Goal: Complete application form: Complete application form

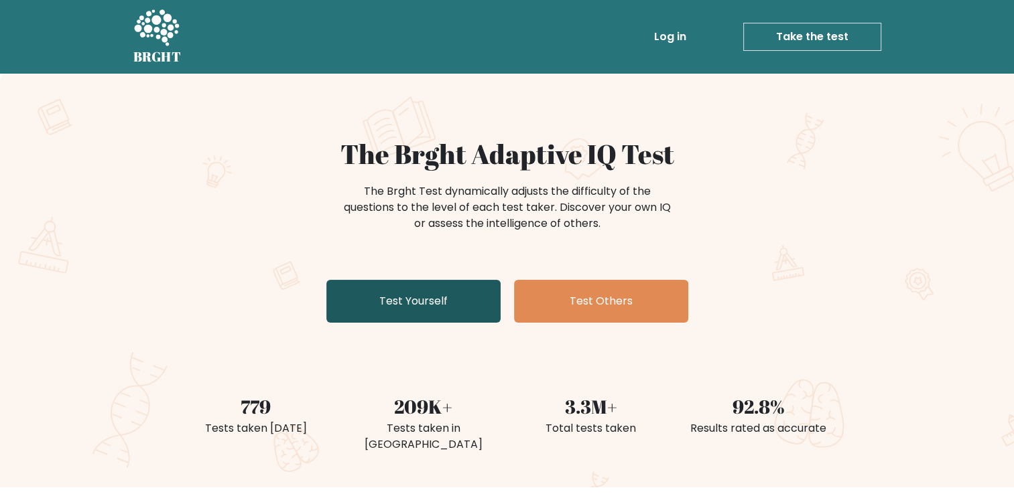
click at [422, 308] on link "Test Yourself" at bounding box center [413, 301] width 174 height 43
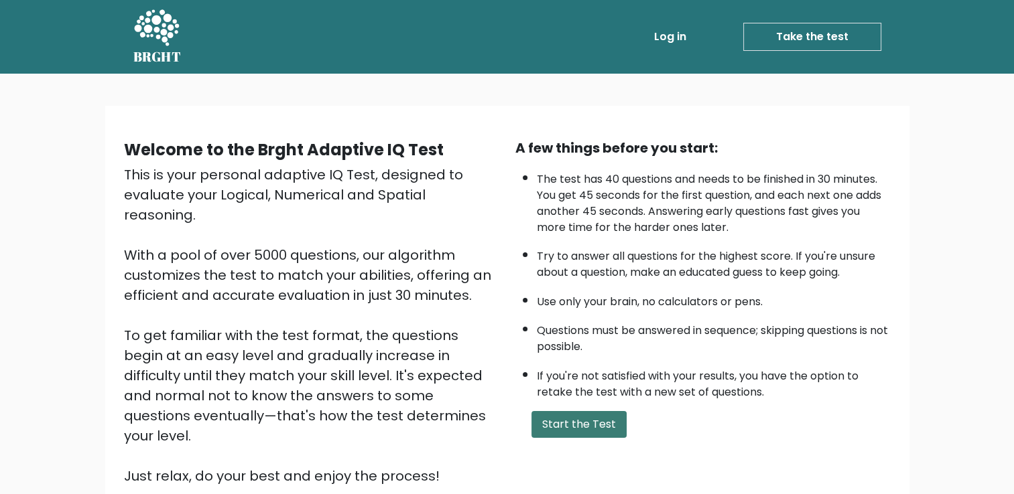
click at [588, 425] on button "Start the Test" at bounding box center [578, 424] width 95 height 27
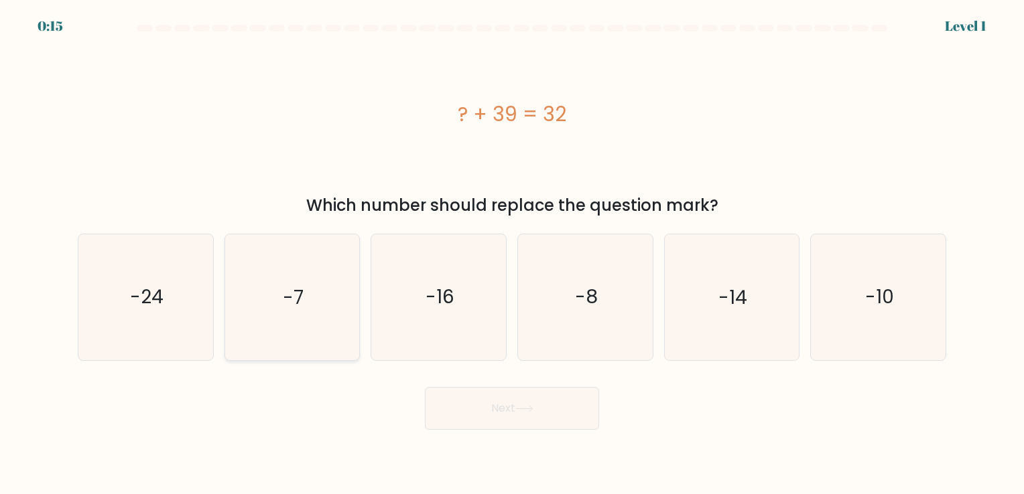
click at [259, 334] on icon "-7" at bounding box center [291, 296] width 125 height 125
click at [512, 254] on input "b. -7" at bounding box center [512, 250] width 1 height 7
radio input "true"
click at [504, 401] on button "Next" at bounding box center [512, 408] width 174 height 43
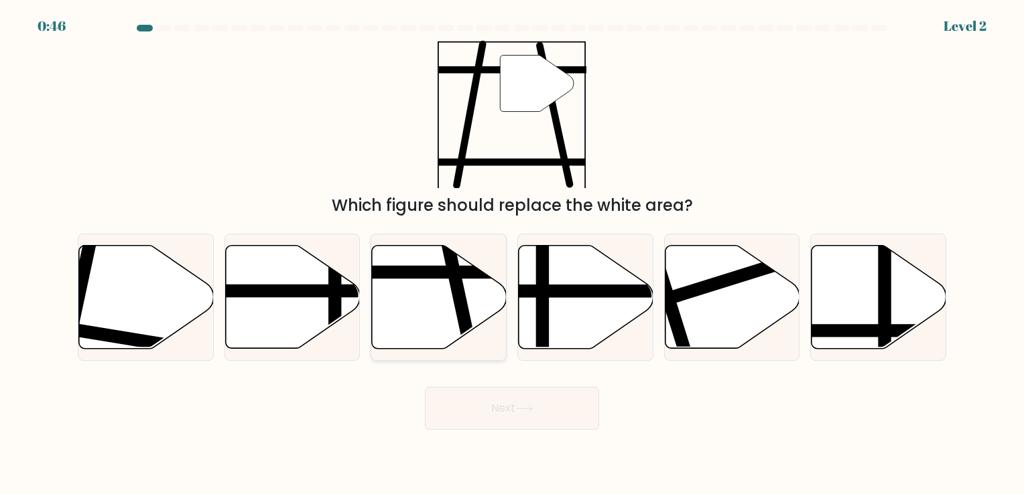
click at [441, 316] on icon at bounding box center [439, 296] width 135 height 103
click at [512, 254] on input "c." at bounding box center [512, 250] width 1 height 7
radio input "true"
click at [507, 418] on button "Next" at bounding box center [512, 408] width 174 height 43
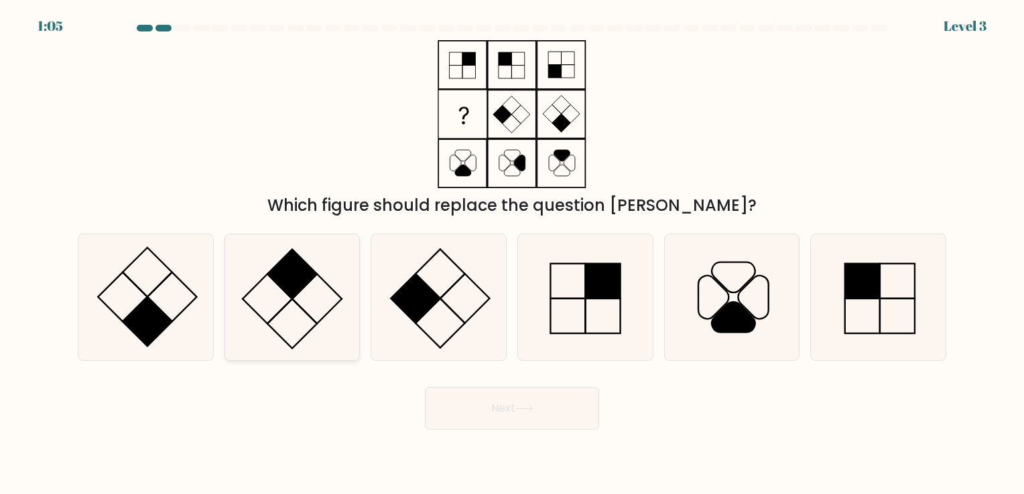
click at [288, 303] on rect at bounding box center [292, 324] width 50 height 50
click at [512, 254] on input "b." at bounding box center [512, 250] width 1 height 7
radio input "true"
click at [474, 400] on button "Next" at bounding box center [512, 408] width 174 height 43
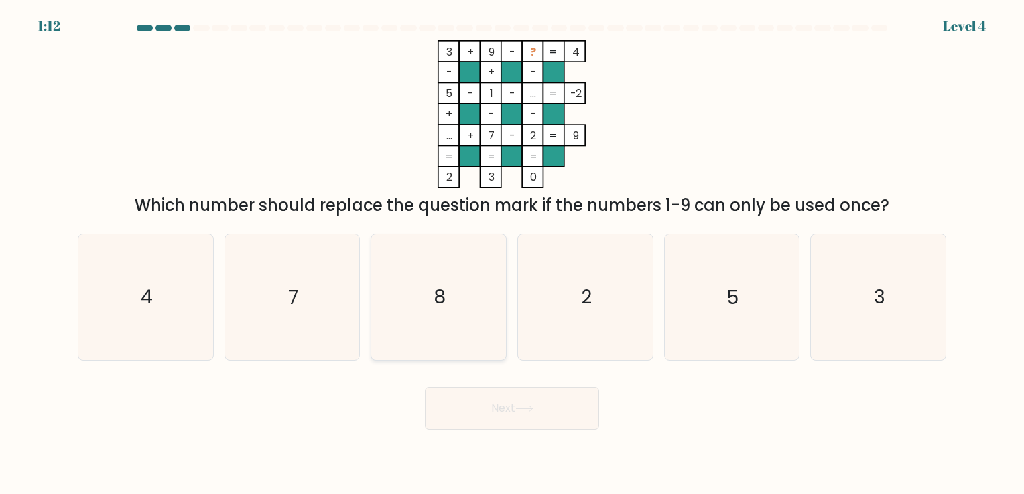
click at [446, 277] on icon "8" at bounding box center [438, 296] width 125 height 125
click at [512, 254] on input "c. 8" at bounding box center [512, 250] width 1 height 7
radio input "true"
click at [531, 407] on icon at bounding box center [524, 408] width 18 height 7
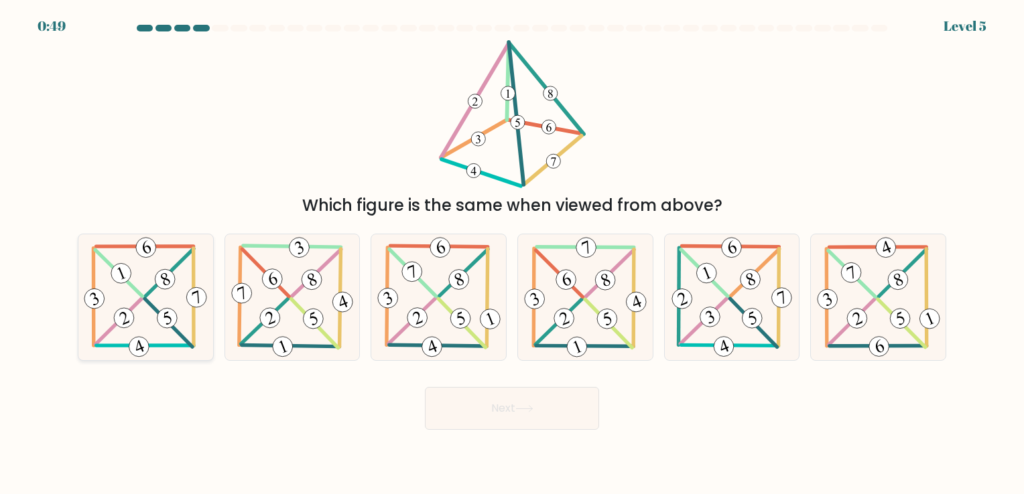
click at [153, 320] on icon at bounding box center [145, 296] width 129 height 125
click at [512, 254] on input "a." at bounding box center [512, 250] width 1 height 7
radio input "true"
click at [471, 413] on button "Next" at bounding box center [512, 408] width 174 height 43
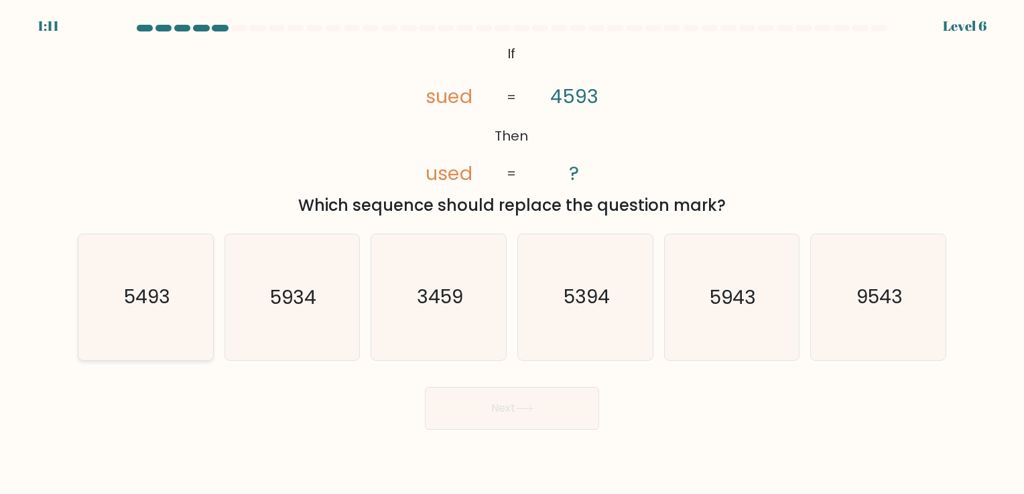
click at [129, 308] on text "5493" at bounding box center [147, 298] width 46 height 26
click at [512, 254] on input "a. 5493" at bounding box center [512, 250] width 1 height 7
radio input "true"
click at [520, 409] on icon at bounding box center [524, 409] width 16 height 6
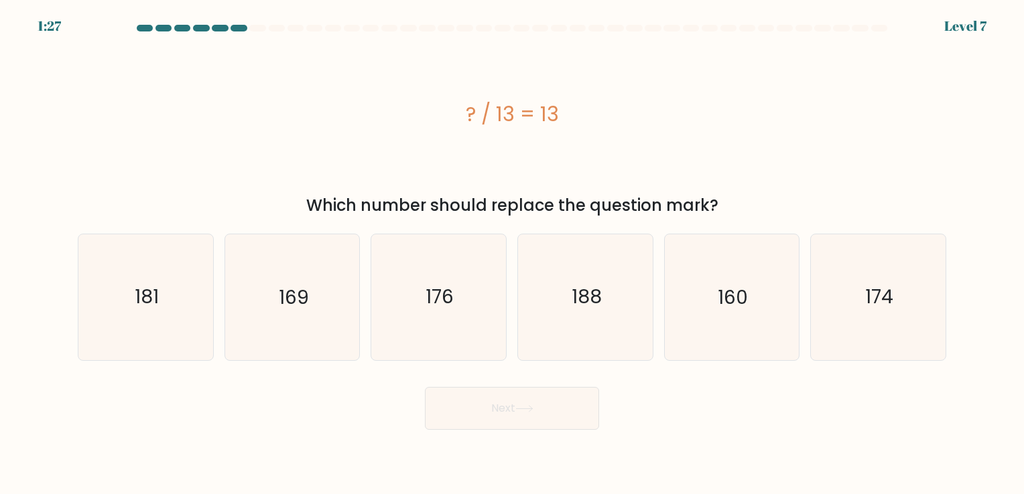
drag, startPoint x: 469, startPoint y: 112, endPoint x: 567, endPoint y: 111, distance: 97.8
click at [567, 111] on div "? / 13 = 13" at bounding box center [512, 114] width 868 height 30
drag, startPoint x: 567, startPoint y: 111, endPoint x: 606, endPoint y: 146, distance: 52.2
click at [606, 146] on div "? / 13 = 13" at bounding box center [512, 114] width 868 height 148
click at [456, 115] on div "? / 13 = 13" at bounding box center [512, 114] width 868 height 30
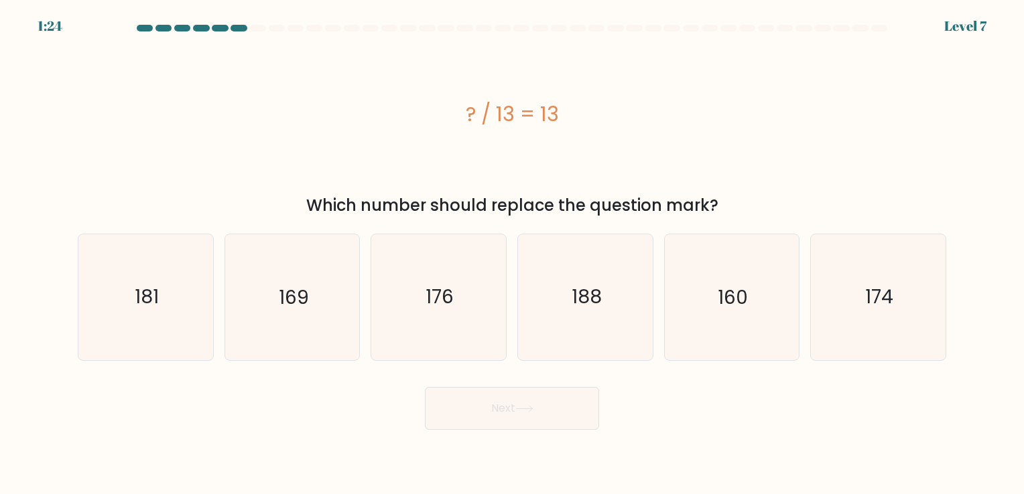
click at [575, 114] on div "? / 13 = 13" at bounding box center [512, 114] width 868 height 30
drag, startPoint x: 576, startPoint y: 118, endPoint x: 552, endPoint y: 114, distance: 24.5
click at [576, 117] on div "? / 13 = 13" at bounding box center [512, 114] width 868 height 30
click at [549, 113] on div "? / 13 = 13" at bounding box center [512, 114] width 868 height 30
click at [545, 113] on div "? / 13 = 13" at bounding box center [512, 114] width 868 height 30
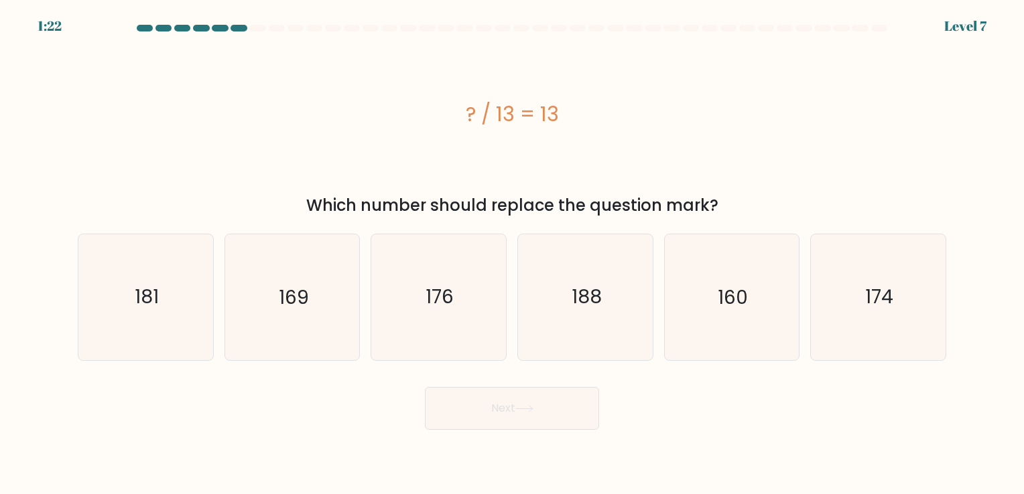
click at [544, 112] on div "? / 13 = 13" at bounding box center [512, 114] width 868 height 30
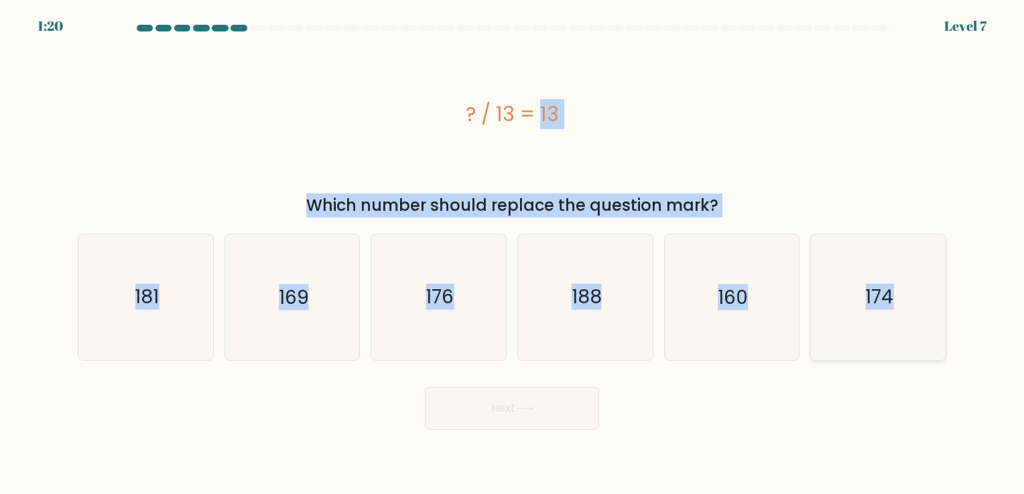
drag, startPoint x: 466, startPoint y: 115, endPoint x: 900, endPoint y: 324, distance: 482.4
click at [900, 324] on form "a." at bounding box center [512, 227] width 1024 height 405
copy form "? / 13 = 13 Which number should replace the question mark? a. 181 b. 169 c. 176…"
drag, startPoint x: 472, startPoint y: 389, endPoint x: 465, endPoint y: 384, distance: 8.2
click at [471, 389] on button "Next" at bounding box center [512, 408] width 174 height 43
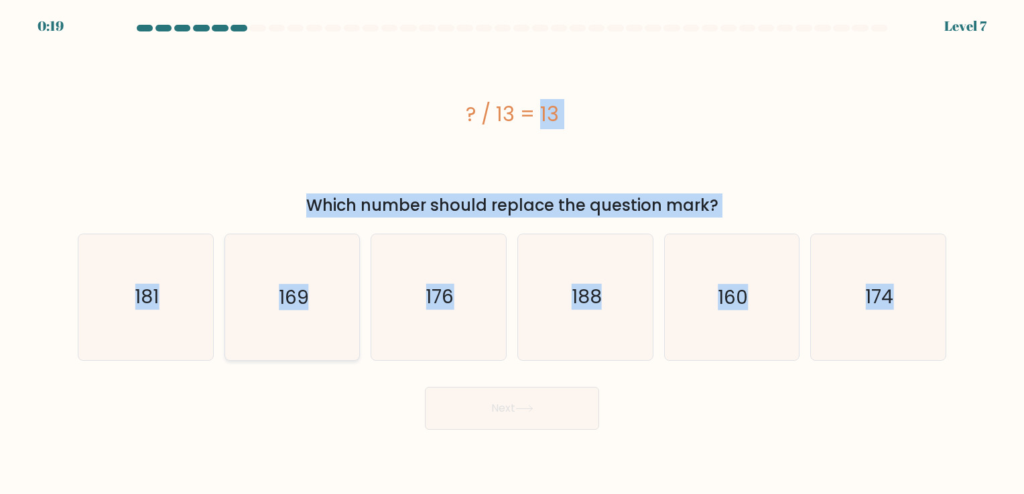
click at [305, 320] on icon "169" at bounding box center [291, 296] width 125 height 125
click at [512, 254] on input "b. 169" at bounding box center [512, 250] width 1 height 7
radio input "true"
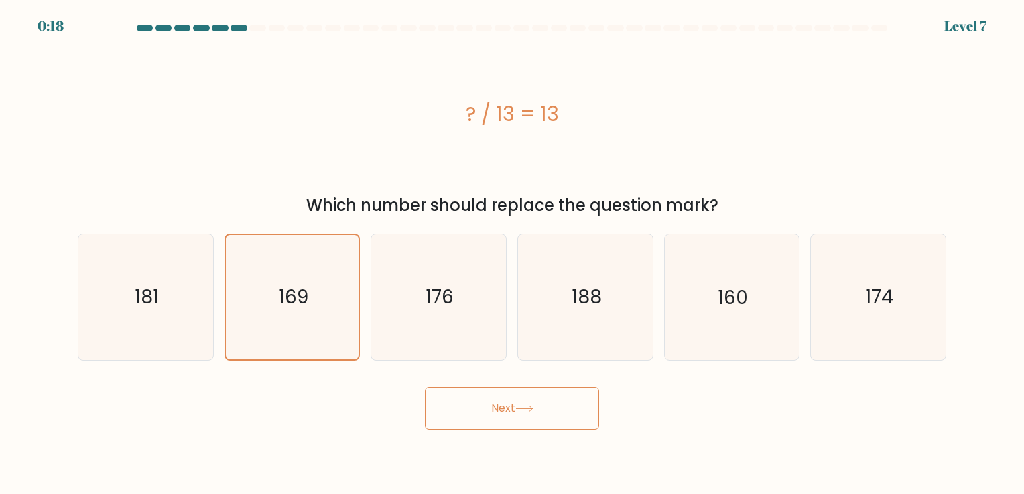
click at [480, 411] on button "Next" at bounding box center [512, 408] width 174 height 43
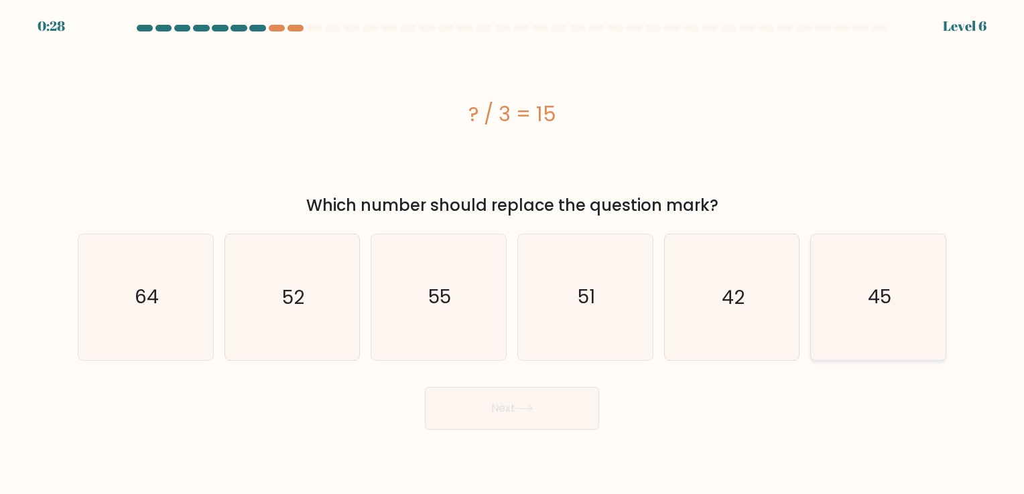
drag, startPoint x: 866, startPoint y: 304, endPoint x: 853, endPoint y: 307, distance: 13.7
click at [866, 304] on icon "45" at bounding box center [877, 296] width 125 height 125
click at [513, 254] on input "f. 45" at bounding box center [512, 250] width 1 height 7
radio input "true"
click at [539, 410] on button "Next" at bounding box center [512, 408] width 174 height 43
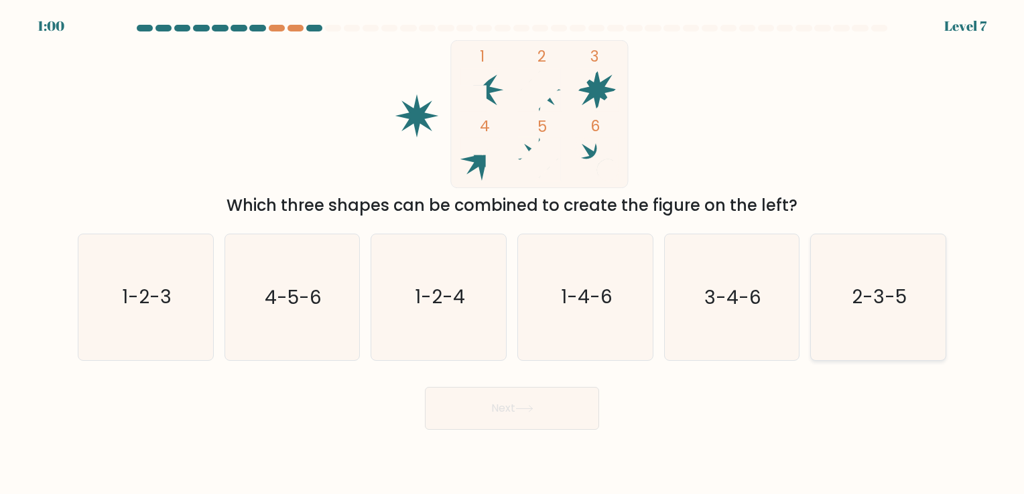
click at [880, 314] on icon "2-3-5" at bounding box center [877, 296] width 125 height 125
click at [513, 254] on input "f. 2-3-5" at bounding box center [512, 250] width 1 height 7
radio input "true"
click at [533, 413] on button "Next" at bounding box center [512, 408] width 174 height 43
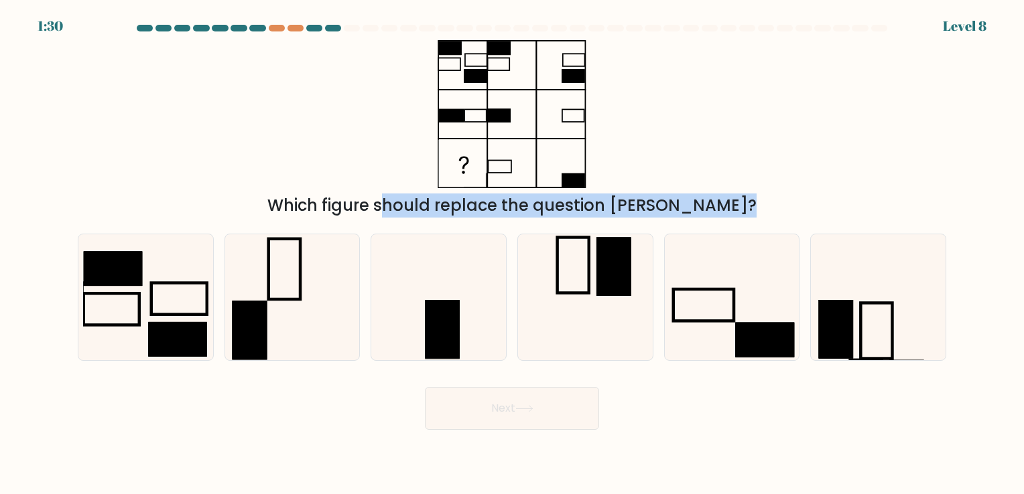
drag, startPoint x: 437, startPoint y: 37, endPoint x: 661, endPoint y: 352, distance: 386.4
click at [661, 352] on form at bounding box center [512, 227] width 1024 height 405
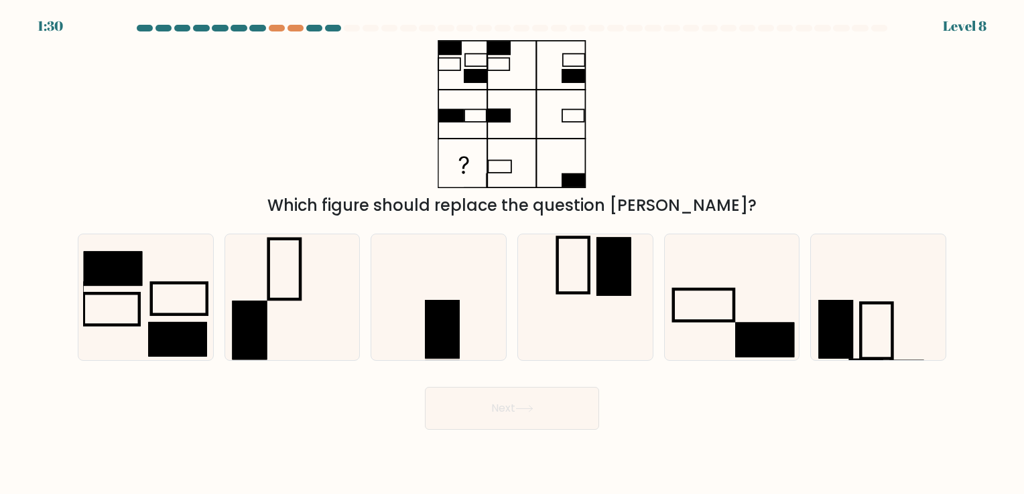
drag, startPoint x: 661, startPoint y: 352, endPoint x: 689, endPoint y: 132, distance: 222.3
click at [689, 132] on div "Which figure should replace the question mark?" at bounding box center [512, 129] width 884 height 178
click at [742, 308] on icon at bounding box center [731, 296] width 125 height 125
click at [513, 254] on input "e." at bounding box center [512, 250] width 1 height 7
radio input "true"
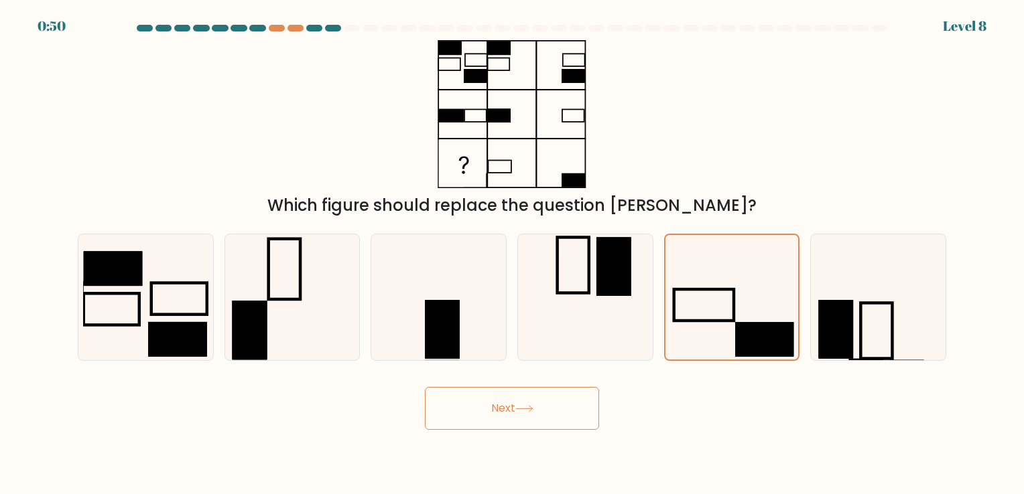
click at [470, 408] on button "Next" at bounding box center [512, 408] width 174 height 43
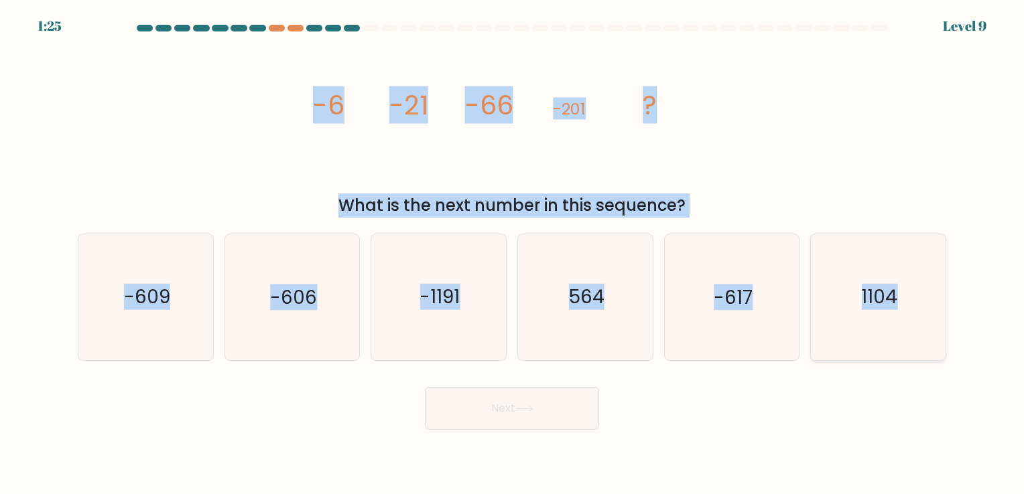
drag, startPoint x: 310, startPoint y: 101, endPoint x: 928, endPoint y: 316, distance: 653.8
click at [928, 316] on form at bounding box center [512, 227] width 1024 height 405
copy form "-6 -21 -66 -201 ? What is the next number in this sequence? a. -609 b. -606 c. …"
click at [536, 356] on icon "564" at bounding box center [585, 296] width 125 height 125
click at [513, 254] on input "d. 564" at bounding box center [512, 250] width 1 height 7
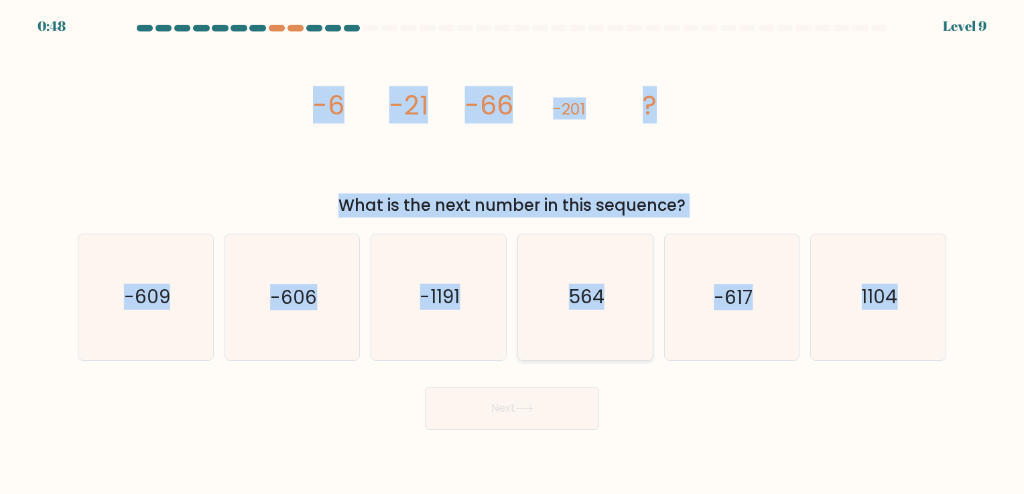
radio input "true"
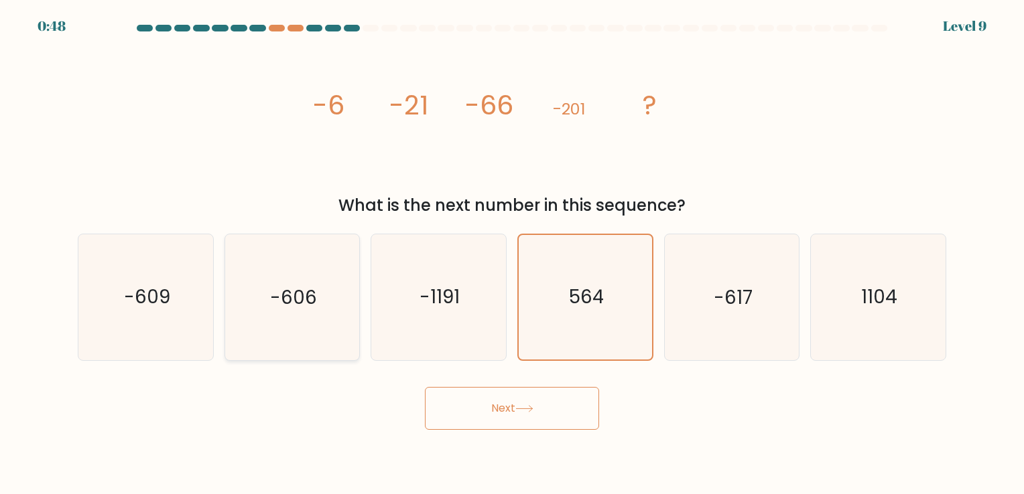
click at [295, 322] on icon "-606" at bounding box center [291, 296] width 125 height 125
click at [512, 254] on input "b. -606" at bounding box center [512, 250] width 1 height 7
radio input "true"
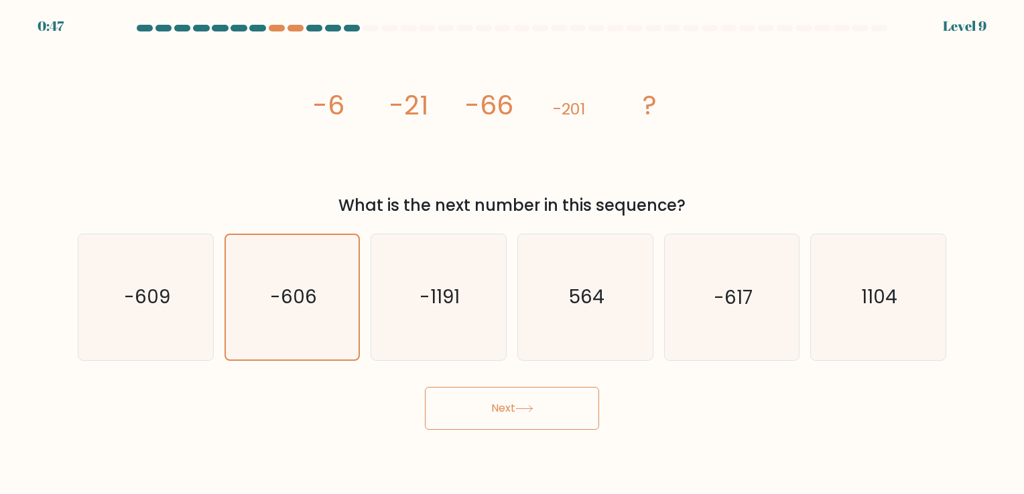
click at [512, 417] on button "Next" at bounding box center [512, 408] width 174 height 43
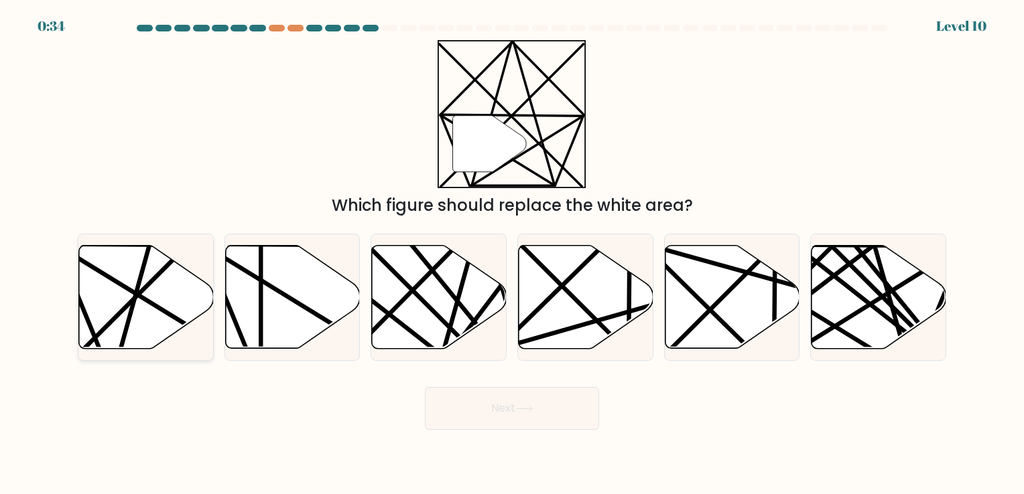
click at [119, 302] on icon at bounding box center [146, 296] width 135 height 103
click at [512, 254] on input "a." at bounding box center [512, 250] width 1 height 7
radio input "true"
click at [533, 407] on icon at bounding box center [524, 408] width 18 height 7
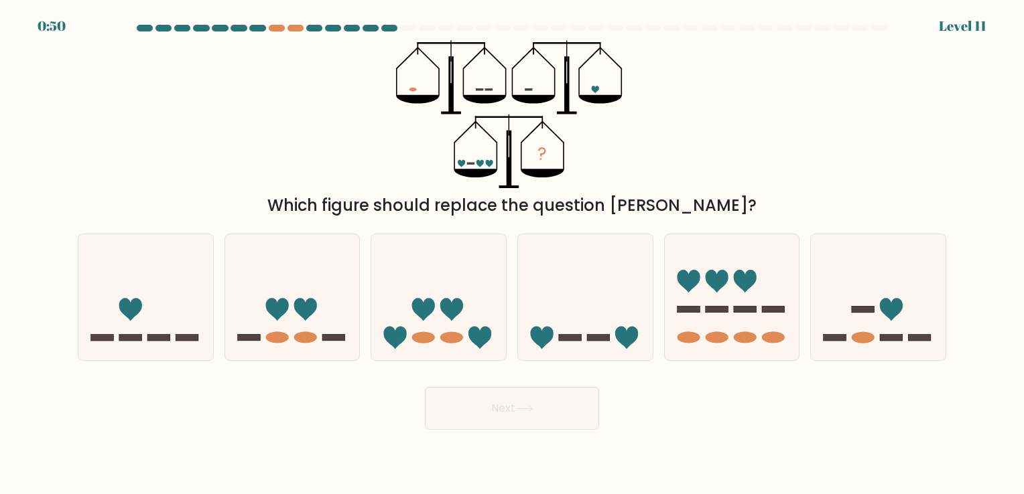
drag, startPoint x: 411, startPoint y: 47, endPoint x: 501, endPoint y: 137, distance: 127.9
click at [501, 137] on icon "?" at bounding box center [512, 114] width 232 height 148
click at [728, 121] on div "? Which figure should replace the question mark?" at bounding box center [512, 129] width 884 height 178
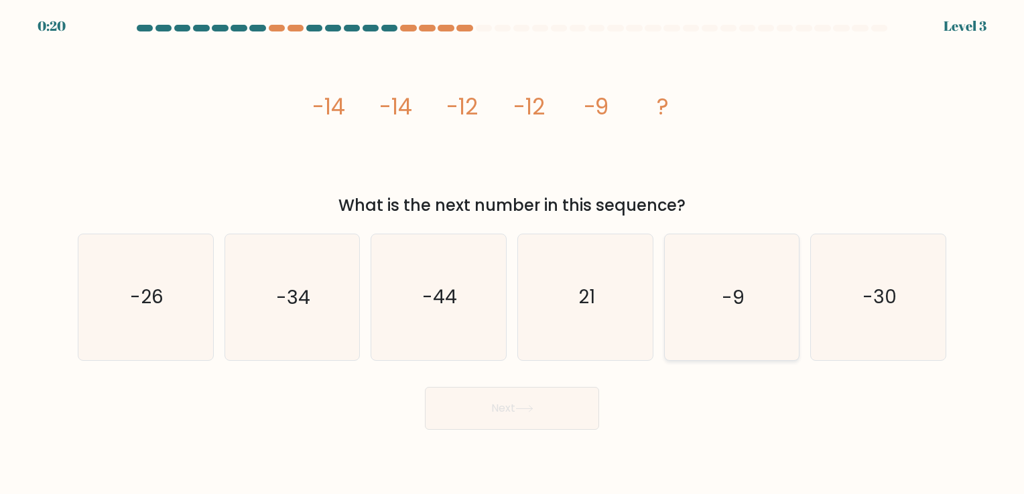
click at [761, 350] on icon "-9" at bounding box center [731, 296] width 125 height 125
click at [513, 254] on input "e. -9" at bounding box center [512, 250] width 1 height 7
radio input "true"
click at [486, 406] on button "Next" at bounding box center [512, 408] width 174 height 43
click at [481, 412] on button "Next" at bounding box center [512, 408] width 174 height 43
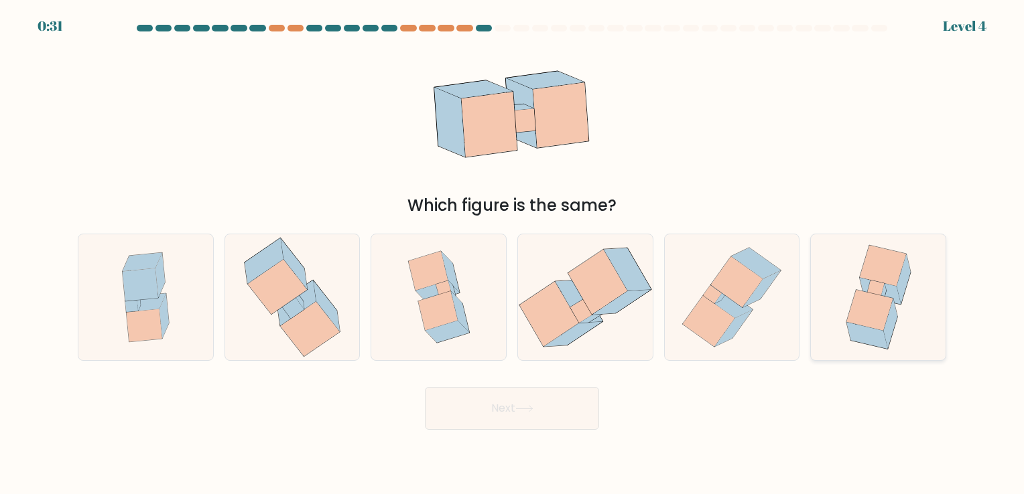
click at [882, 297] on icon at bounding box center [869, 310] width 46 height 41
click at [513, 254] on input "f." at bounding box center [512, 250] width 1 height 7
radio input "true"
click at [501, 405] on button "Next" at bounding box center [512, 408] width 174 height 43
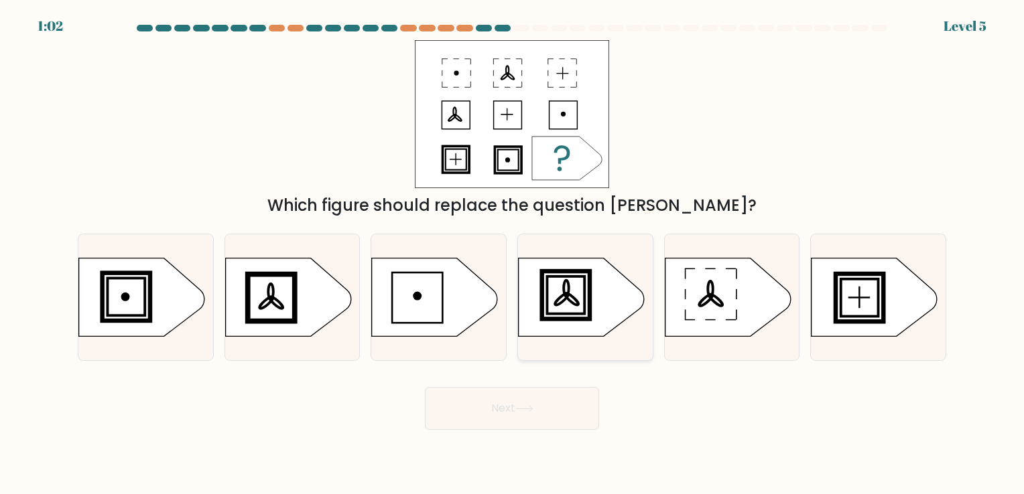
click at [555, 285] on icon at bounding box center [582, 297] width 126 height 78
click at [513, 254] on input "d." at bounding box center [512, 250] width 1 height 7
radio input "true"
click at [525, 411] on icon at bounding box center [524, 408] width 18 height 7
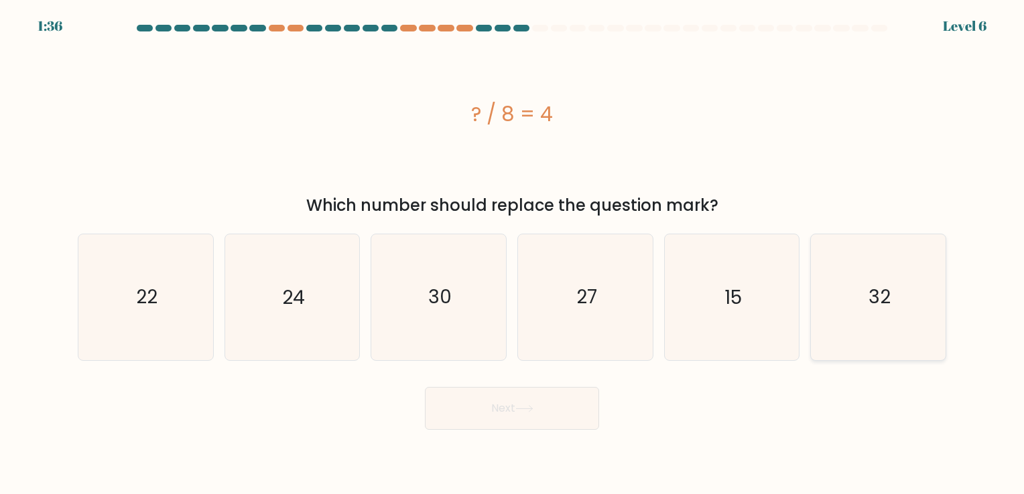
click at [878, 309] on text "32" at bounding box center [879, 298] width 22 height 26
click at [513, 254] on input "f. 32" at bounding box center [512, 250] width 1 height 7
radio input "true"
click at [521, 417] on button "Next" at bounding box center [512, 408] width 174 height 43
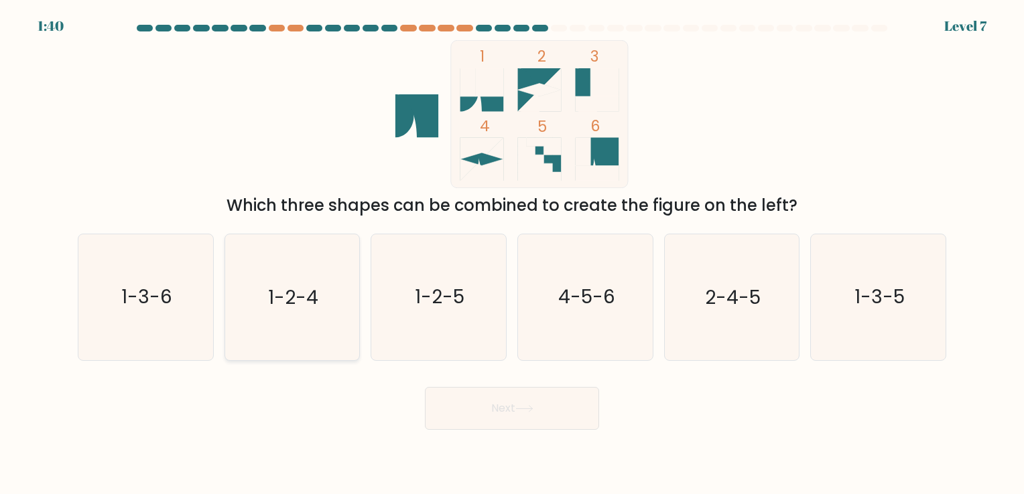
click at [329, 299] on icon "1-2-4" at bounding box center [291, 296] width 125 height 125
click at [512, 254] on input "b. 1-2-4" at bounding box center [512, 250] width 1 height 7
radio input "true"
click at [494, 403] on button "Next" at bounding box center [512, 408] width 174 height 43
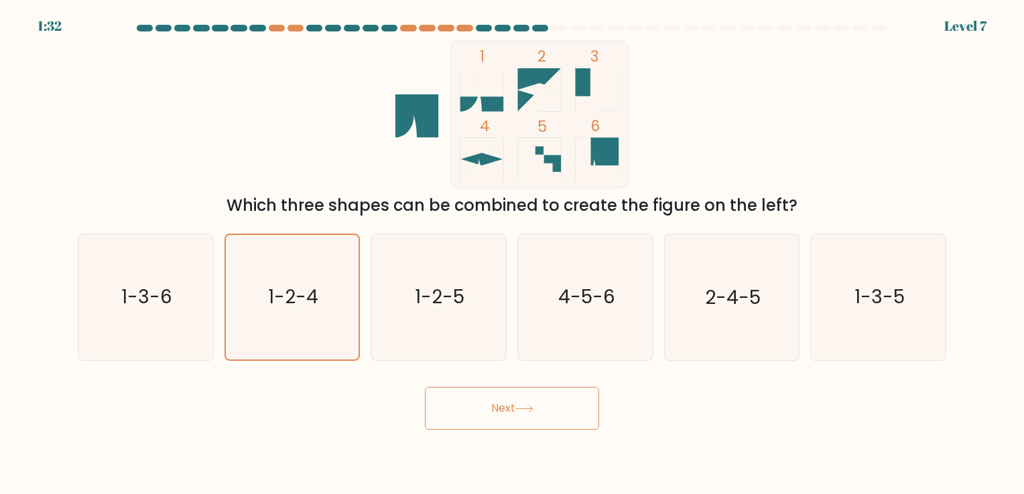
click at [647, 411] on div "Next" at bounding box center [512, 403] width 884 height 53
click at [542, 410] on button "Next" at bounding box center [512, 408] width 174 height 43
click at [289, 286] on text "1-2-4" at bounding box center [293, 298] width 50 height 26
click at [512, 254] on input "b. 1-2-4" at bounding box center [512, 250] width 1 height 7
click at [289, 286] on text "1-2-4" at bounding box center [293, 298] width 50 height 26
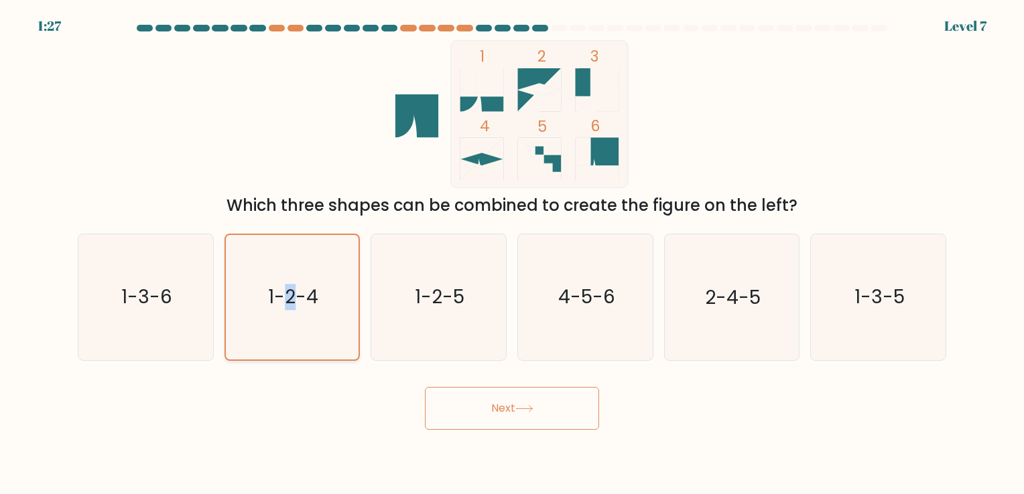
click at [512, 254] on input "b. 1-2-4" at bounding box center [512, 250] width 1 height 7
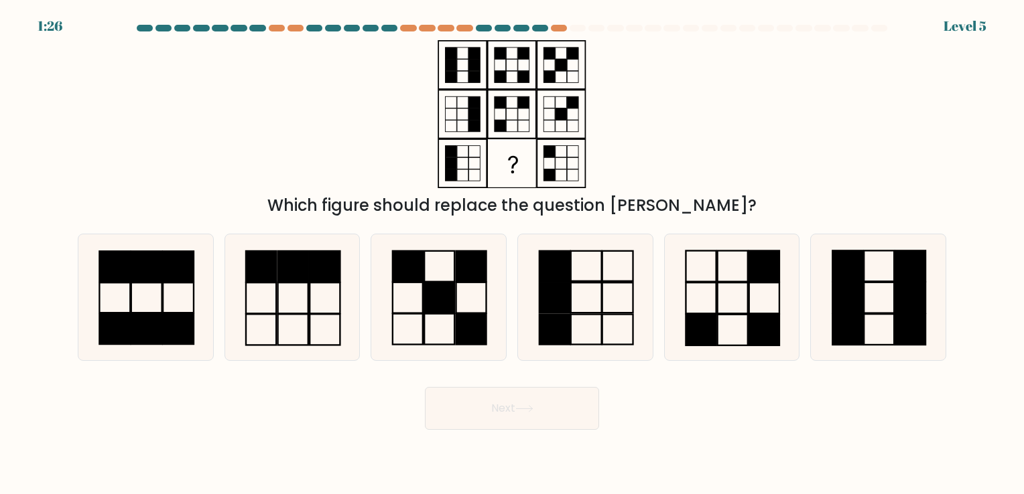
drag, startPoint x: 289, startPoint y: 286, endPoint x: 292, endPoint y: 385, distance: 98.5
click at [292, 385] on div "Next" at bounding box center [512, 403] width 884 height 53
click at [421, 287] on icon at bounding box center [438, 296] width 125 height 125
click at [512, 254] on input "c." at bounding box center [512, 250] width 1 height 7
radio input "true"
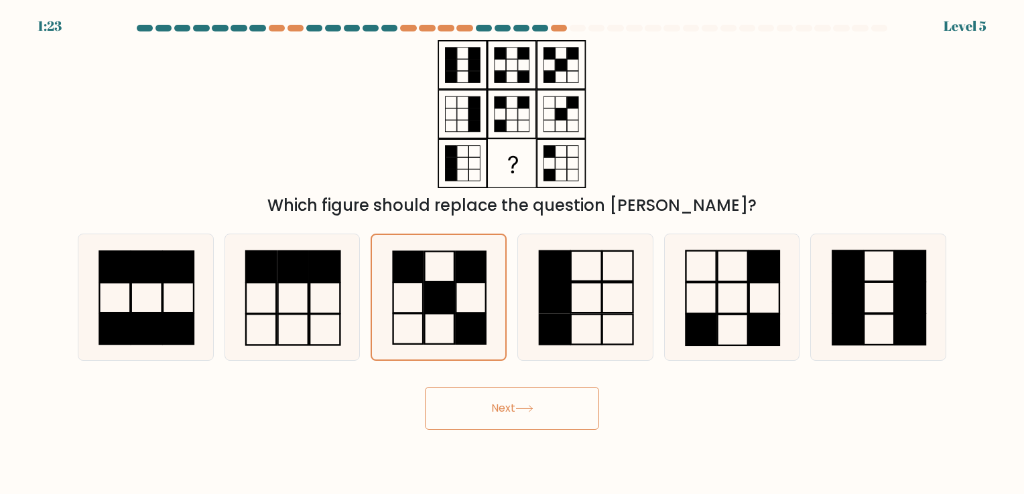
click at [519, 397] on button "Next" at bounding box center [512, 408] width 174 height 43
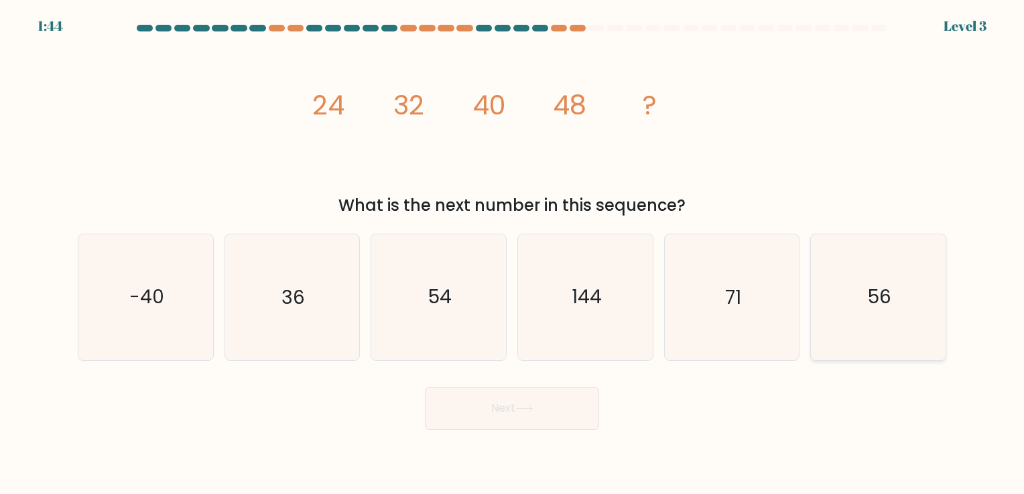
click at [896, 314] on icon "56" at bounding box center [877, 296] width 125 height 125
click at [513, 254] on input "f. 56" at bounding box center [512, 250] width 1 height 7
radio input "true"
click at [526, 413] on icon at bounding box center [524, 408] width 18 height 7
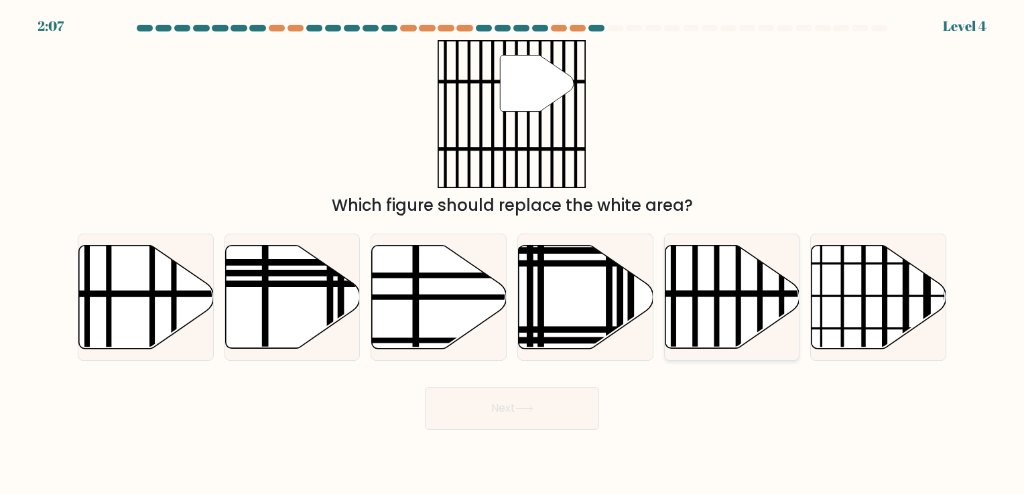
click at [716, 302] on line at bounding box center [716, 353] width 0 height 271
click at [513, 254] on input "e." at bounding box center [512, 250] width 1 height 7
radio input "true"
click at [524, 401] on button "Next" at bounding box center [512, 408] width 174 height 43
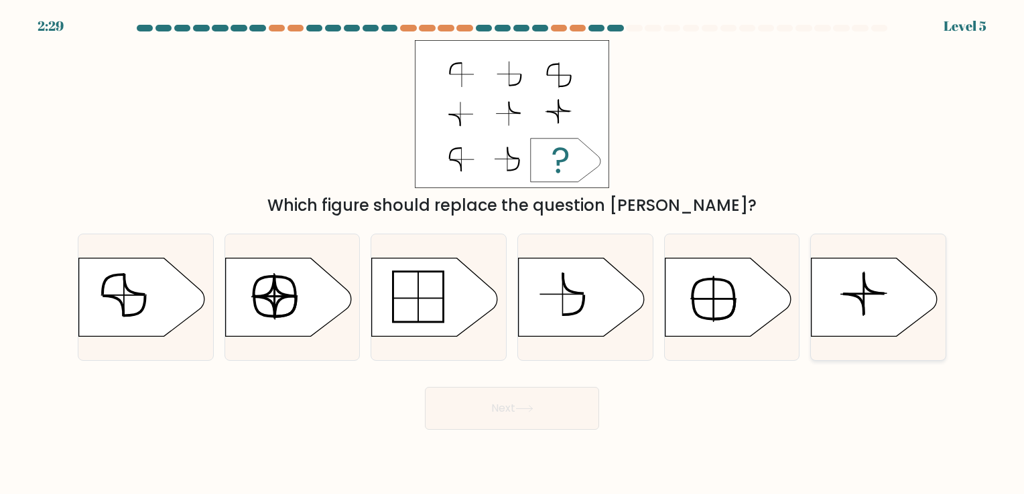
click at [843, 308] on icon at bounding box center [874, 297] width 126 height 78
click at [513, 254] on input "f." at bounding box center [512, 250] width 1 height 7
radio input "true"
click at [498, 403] on button "Next" at bounding box center [512, 408] width 174 height 43
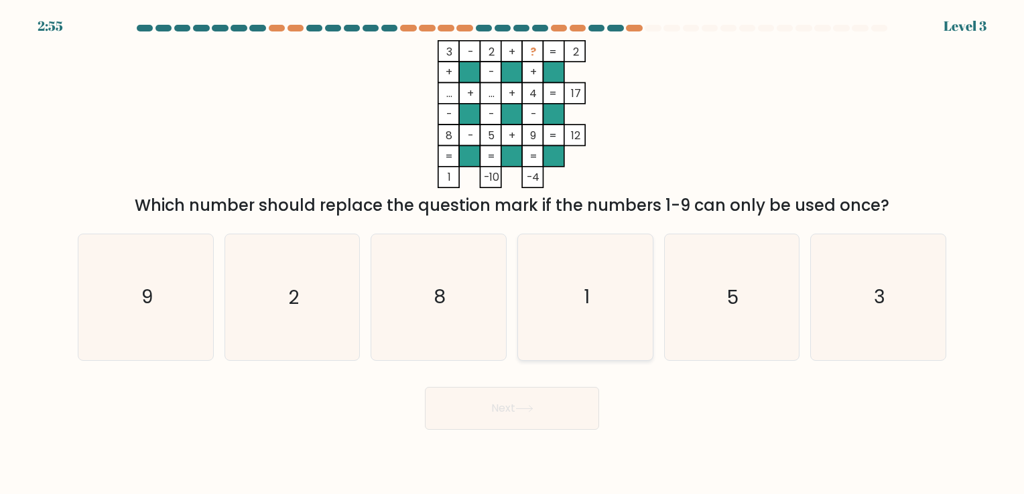
click at [571, 304] on icon "1" at bounding box center [585, 296] width 125 height 125
click at [513, 254] on input "d. 1" at bounding box center [512, 250] width 1 height 7
radio input "true"
click at [551, 414] on button "Next" at bounding box center [512, 408] width 174 height 43
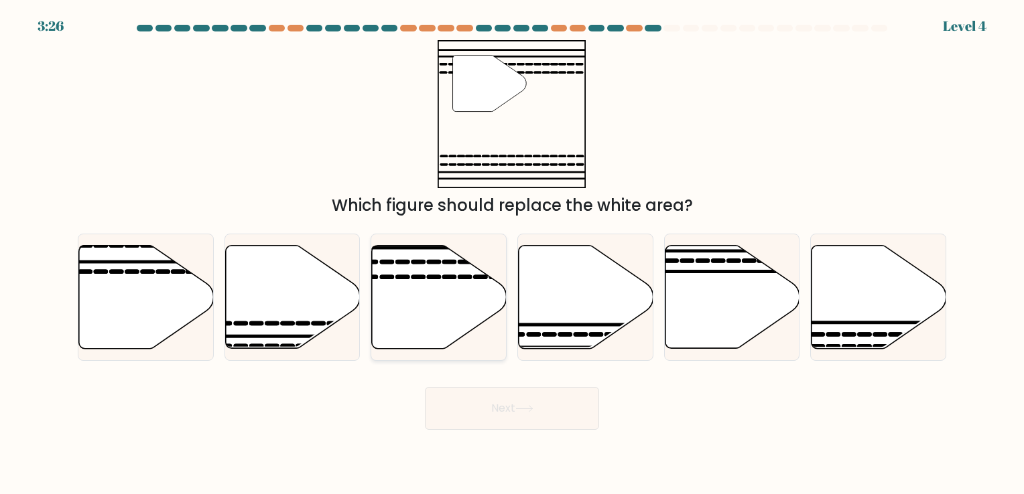
click at [411, 289] on icon at bounding box center [439, 296] width 135 height 103
click at [512, 254] on input "c." at bounding box center [512, 250] width 1 height 7
radio input "true"
click at [525, 415] on button "Next" at bounding box center [512, 408] width 174 height 43
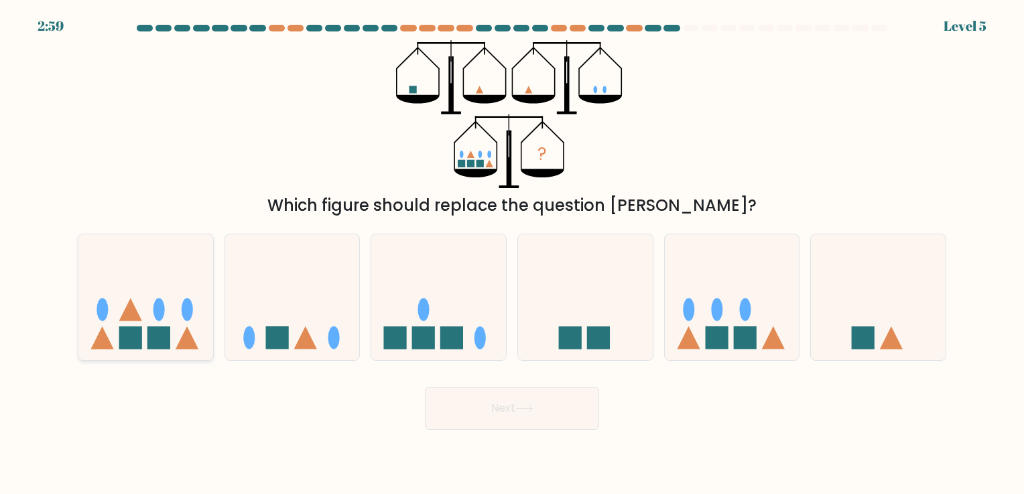
click at [128, 336] on rect at bounding box center [130, 338] width 23 height 23
click at [512, 254] on input "a." at bounding box center [512, 250] width 1 height 7
radio input "true"
click at [552, 414] on button "Next" at bounding box center [512, 408] width 174 height 43
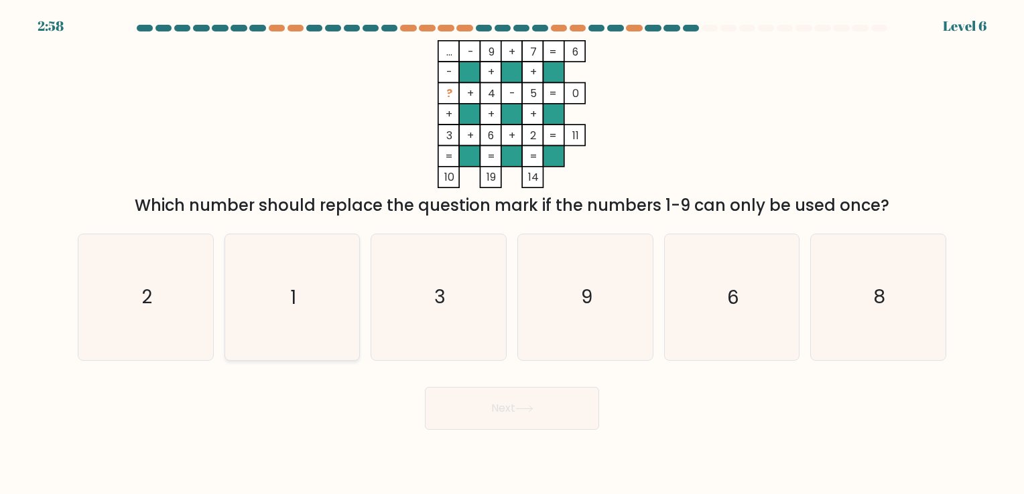
click at [330, 287] on icon "1" at bounding box center [291, 296] width 125 height 125
click at [512, 254] on input "b. 1" at bounding box center [512, 250] width 1 height 7
radio input "true"
click at [482, 419] on button "Next" at bounding box center [512, 408] width 174 height 43
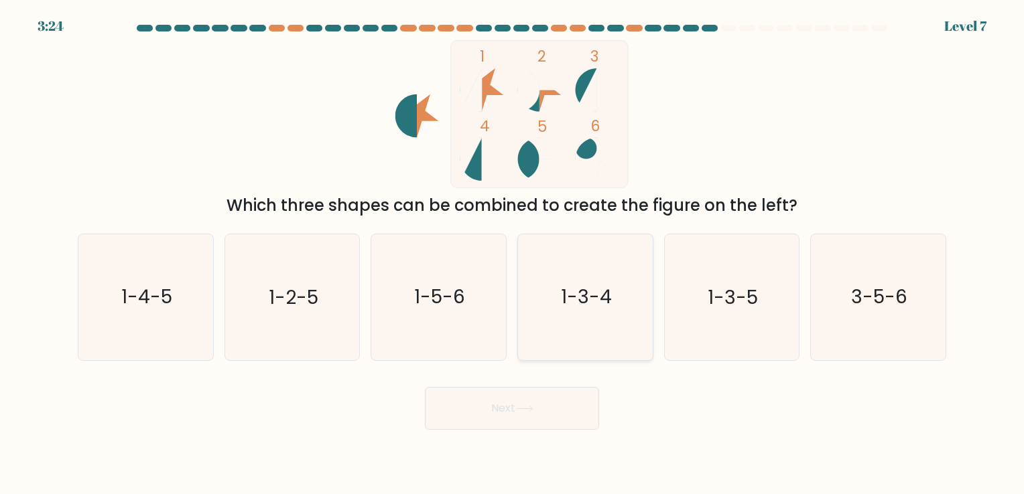
click at [576, 320] on icon "1-3-4" at bounding box center [585, 296] width 125 height 125
click at [513, 254] on input "d. 1-3-4" at bounding box center [512, 250] width 1 height 7
radio input "true"
click at [544, 413] on button "Next" at bounding box center [512, 408] width 174 height 43
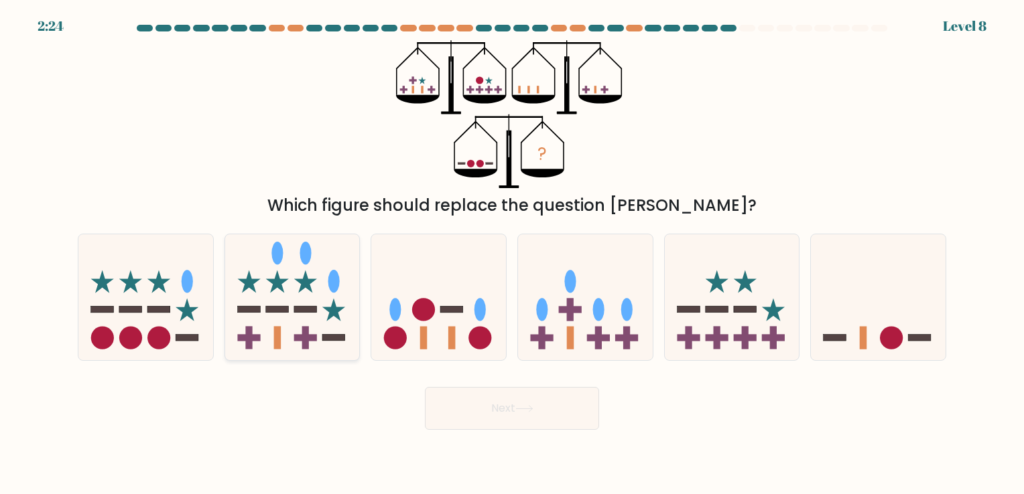
click at [266, 312] on rect at bounding box center [277, 309] width 23 height 7
click at [512, 254] on input "b." at bounding box center [512, 250] width 1 height 7
radio input "true"
click at [466, 405] on button "Next" at bounding box center [512, 408] width 174 height 43
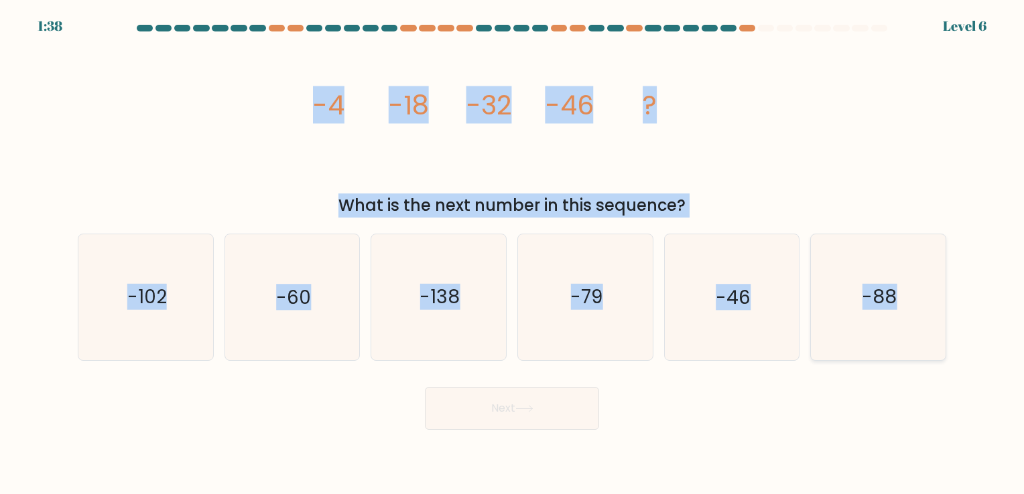
drag, startPoint x: 304, startPoint y: 99, endPoint x: 914, endPoint y: 322, distance: 648.9
click at [914, 322] on form at bounding box center [512, 227] width 1024 height 405
copy form "-4 -18 -32 -46 ? What is the next number in this sequence? a. -102 b. -60 c. -1…"
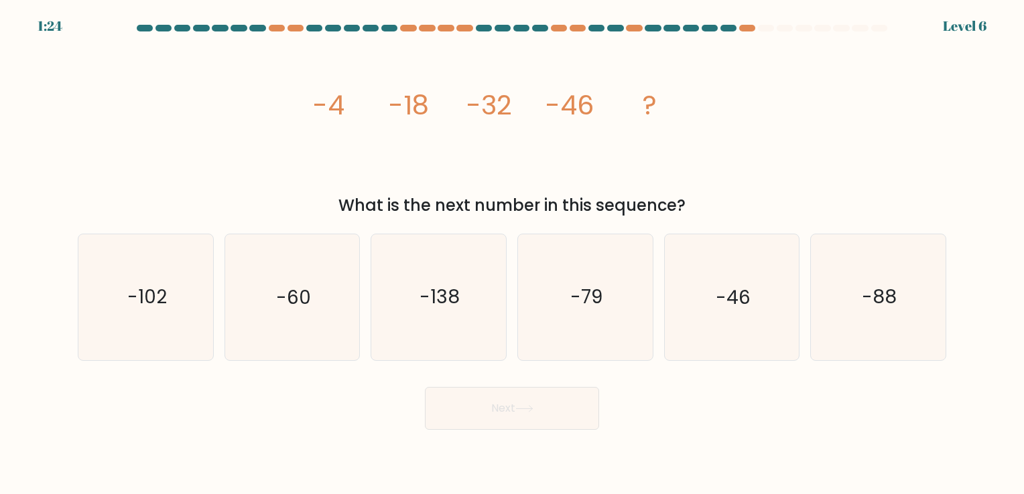
click at [666, 381] on div "Next" at bounding box center [512, 403] width 884 height 53
click at [315, 334] on icon "-60" at bounding box center [291, 296] width 125 height 125
click at [512, 254] on input "b. -60" at bounding box center [512, 250] width 1 height 7
radio input "true"
click at [495, 421] on button "Next" at bounding box center [512, 408] width 174 height 43
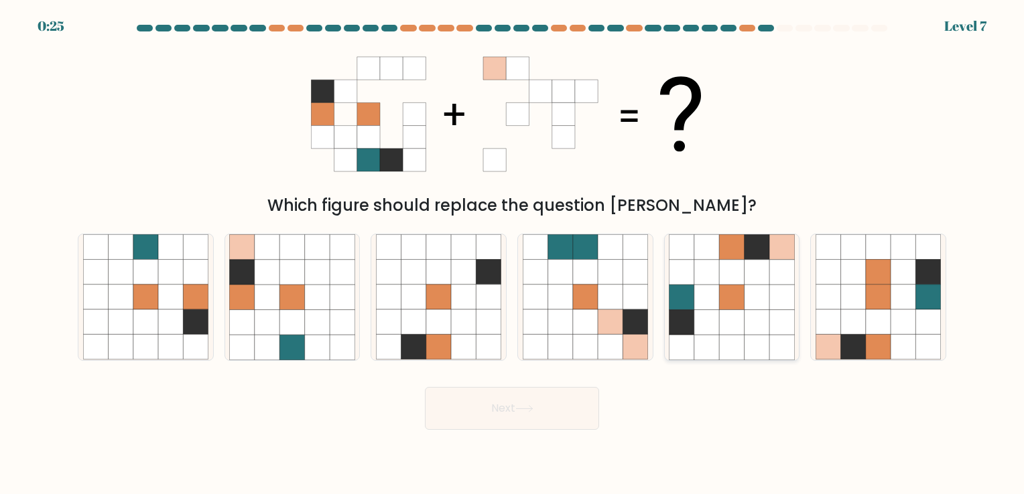
click at [715, 312] on icon at bounding box center [706, 322] width 25 height 25
click at [513, 254] on input "e." at bounding box center [512, 250] width 1 height 7
radio input "true"
click at [539, 401] on button "Next" at bounding box center [512, 408] width 174 height 43
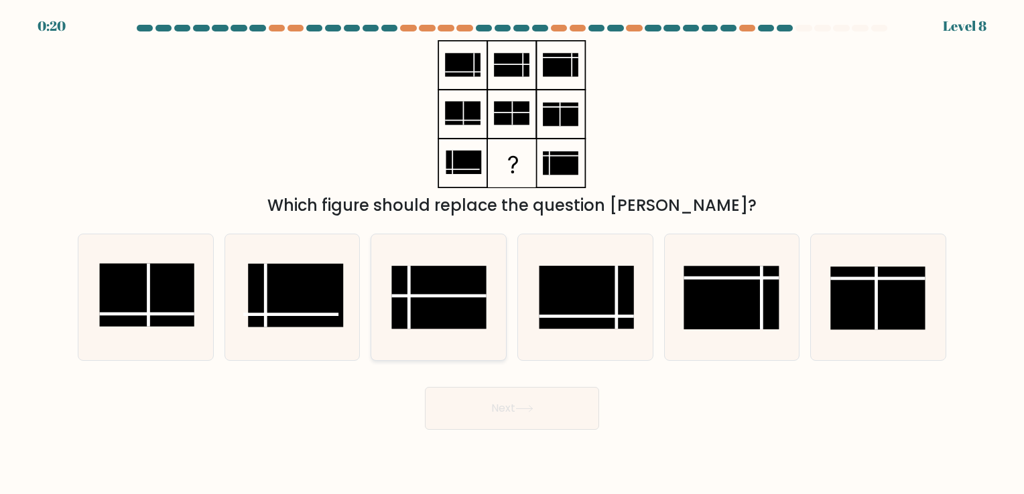
click at [435, 307] on rect at bounding box center [438, 298] width 95 height 63
click at [512, 254] on input "c." at bounding box center [512, 250] width 1 height 7
radio input "true"
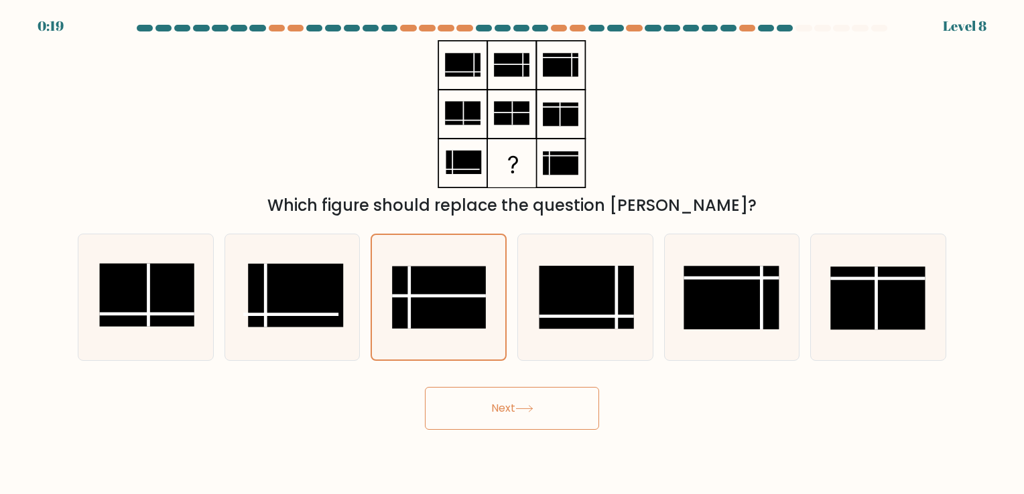
click at [518, 407] on icon at bounding box center [524, 408] width 18 height 7
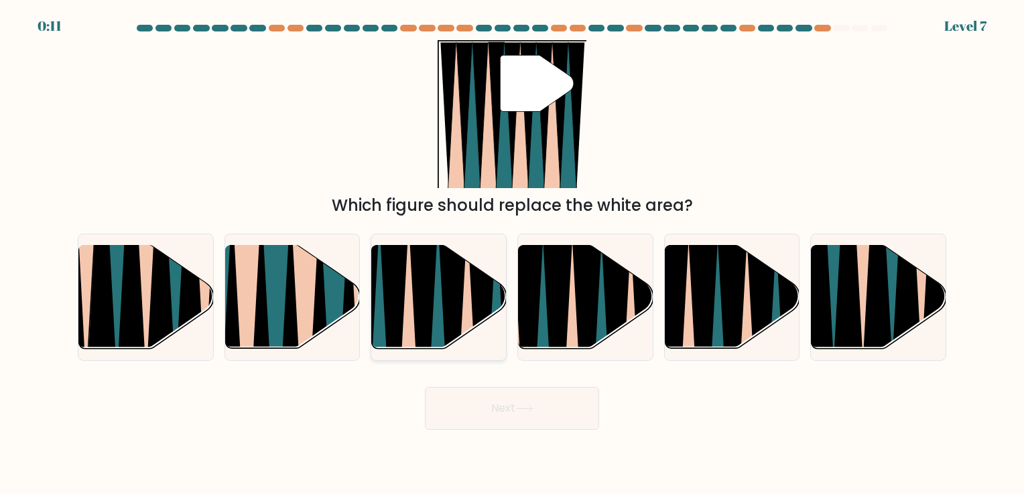
click at [469, 293] on icon at bounding box center [467, 356] width 30 height 269
click at [512, 254] on input "c." at bounding box center [512, 250] width 1 height 7
radio input "true"
click at [526, 411] on icon at bounding box center [524, 408] width 18 height 7
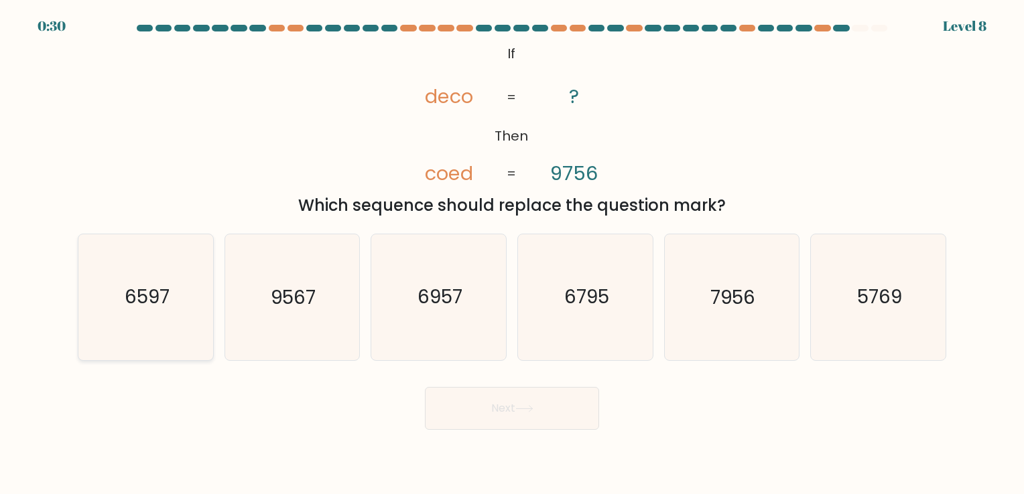
click at [198, 324] on icon "6597" at bounding box center [145, 296] width 125 height 125
click at [512, 254] on input "a. 6597" at bounding box center [512, 250] width 1 height 7
radio input "true"
click at [464, 405] on button "Next" at bounding box center [512, 408] width 174 height 43
click at [504, 409] on button "Next" at bounding box center [512, 408] width 174 height 43
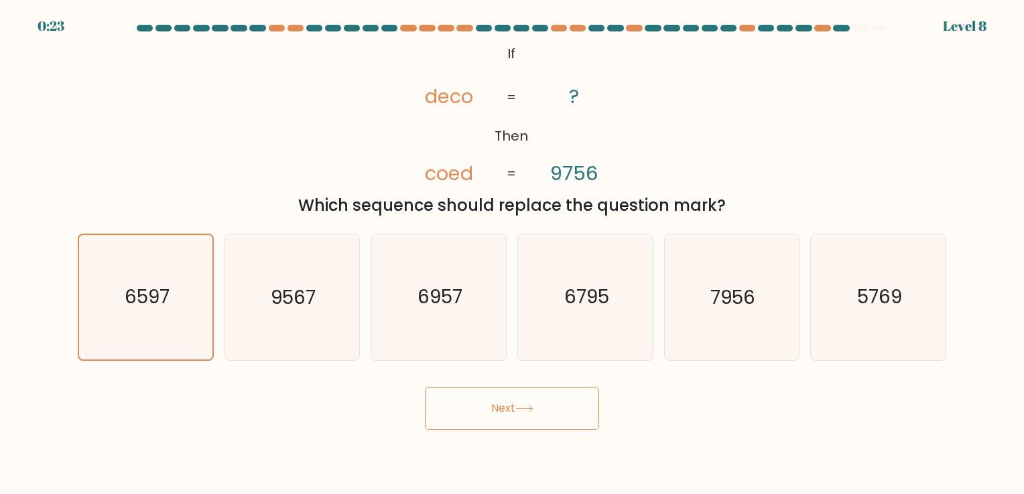
click at [506, 409] on button "Next" at bounding box center [512, 408] width 174 height 43
click at [504, 407] on button "Next" at bounding box center [512, 408] width 174 height 43
click at [549, 409] on button "Next" at bounding box center [512, 408] width 174 height 43
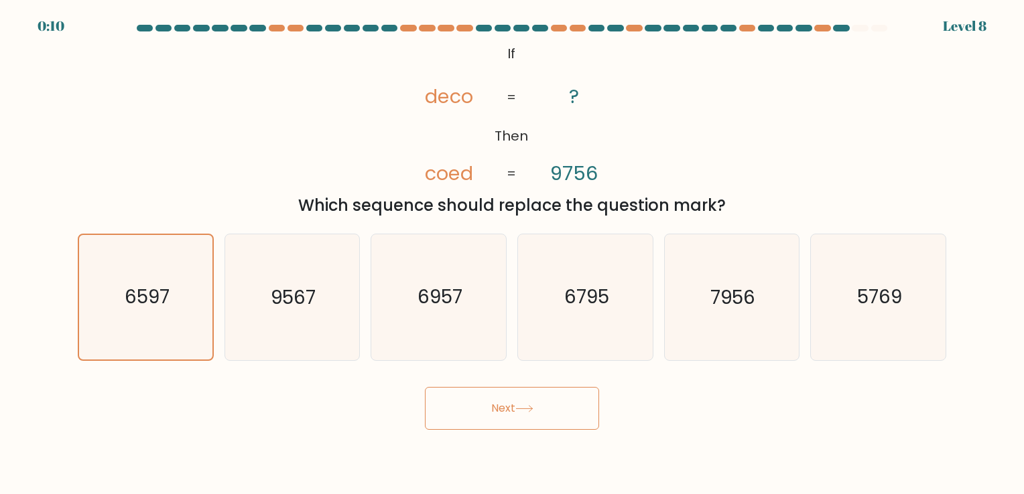
click at [549, 409] on button "Next" at bounding box center [512, 408] width 174 height 43
click at [546, 408] on button "Next" at bounding box center [512, 408] width 174 height 43
click at [469, 431] on body "0:09 Level 8 If" at bounding box center [512, 247] width 1024 height 494
click at [472, 426] on button "Next" at bounding box center [512, 408] width 174 height 43
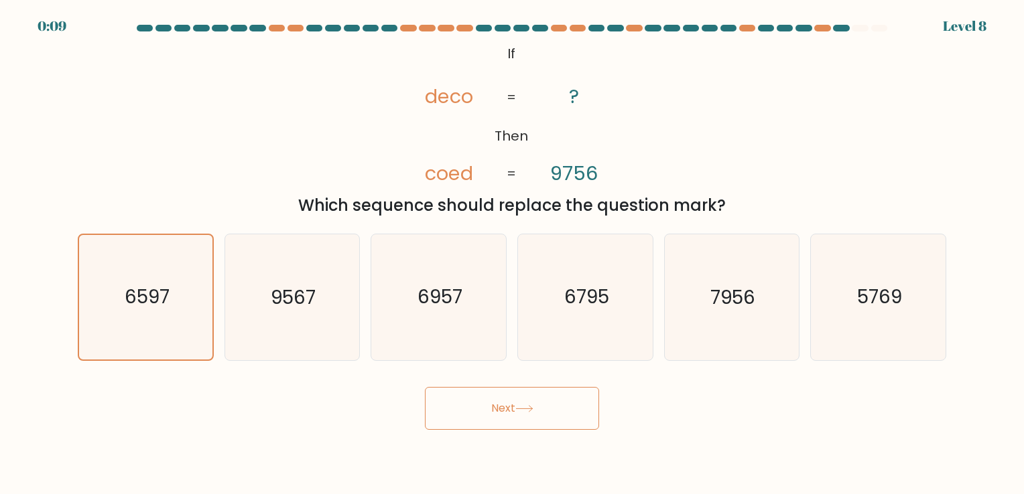
click at [493, 411] on button "Next" at bounding box center [512, 408] width 174 height 43
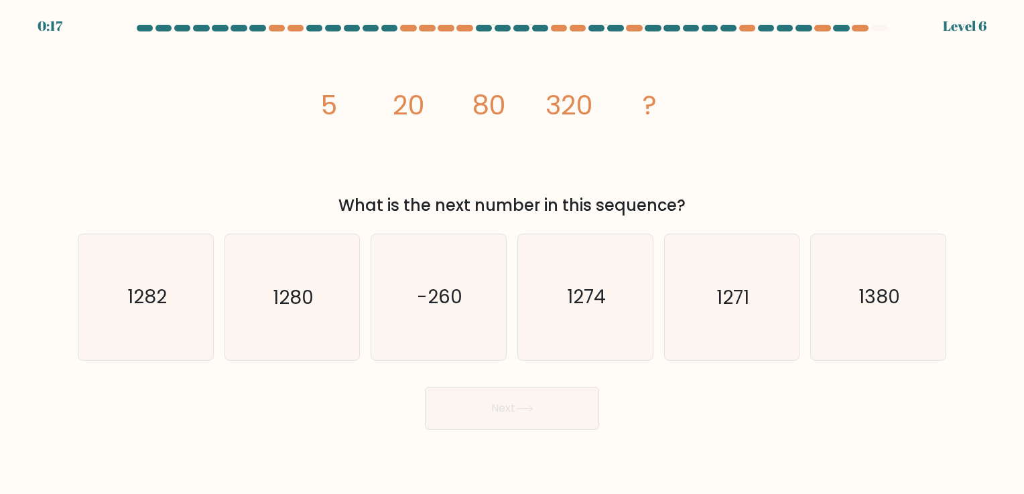
click at [598, 151] on icon "image/svg+xml 5 20 80 320 ?" at bounding box center [512, 114] width 402 height 148
click at [309, 330] on icon "1280" at bounding box center [291, 296] width 125 height 125
click at [512, 254] on input "b. 1280" at bounding box center [512, 250] width 1 height 7
radio input "true"
click at [513, 411] on button "Next" at bounding box center [512, 408] width 174 height 43
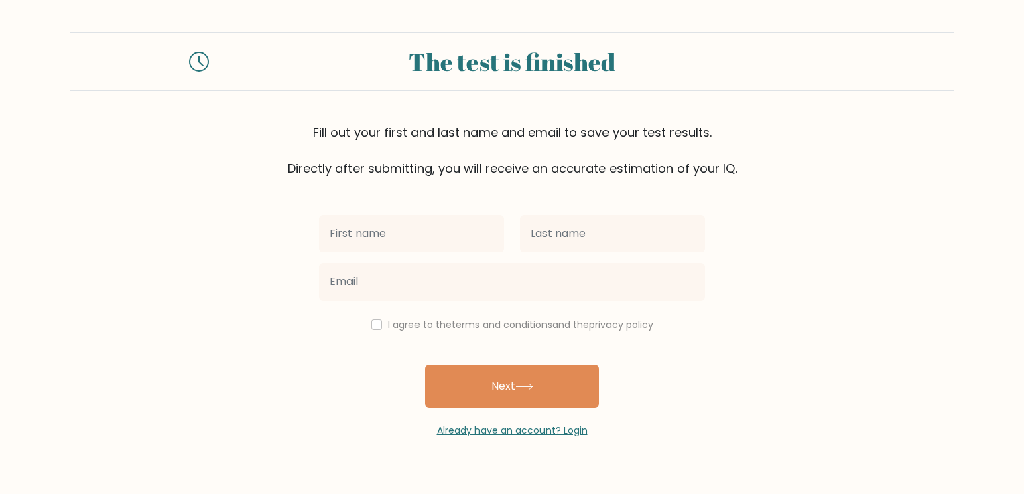
click at [376, 240] on input "text" at bounding box center [411, 234] width 185 height 38
type input "Aires"
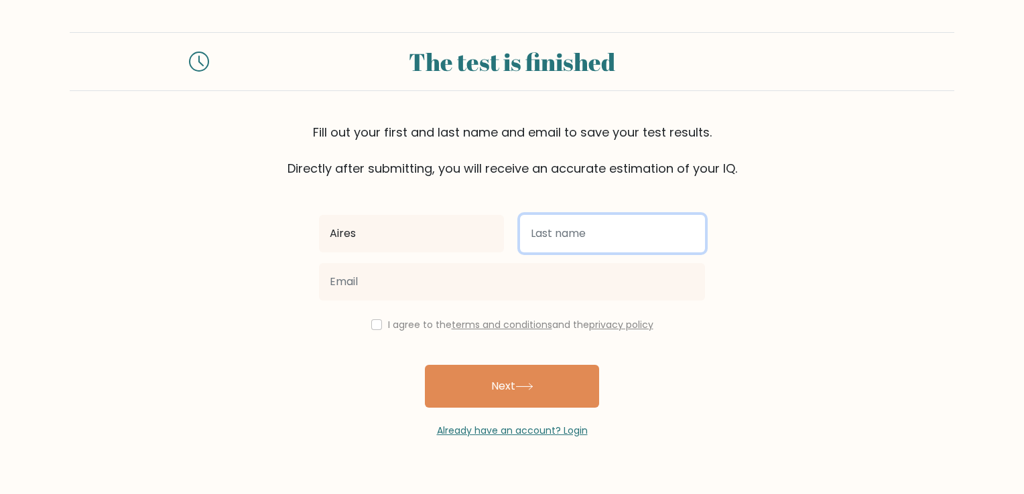
click at [577, 241] on input "text" at bounding box center [612, 234] width 185 height 38
type input "[PERSON_NAME]"
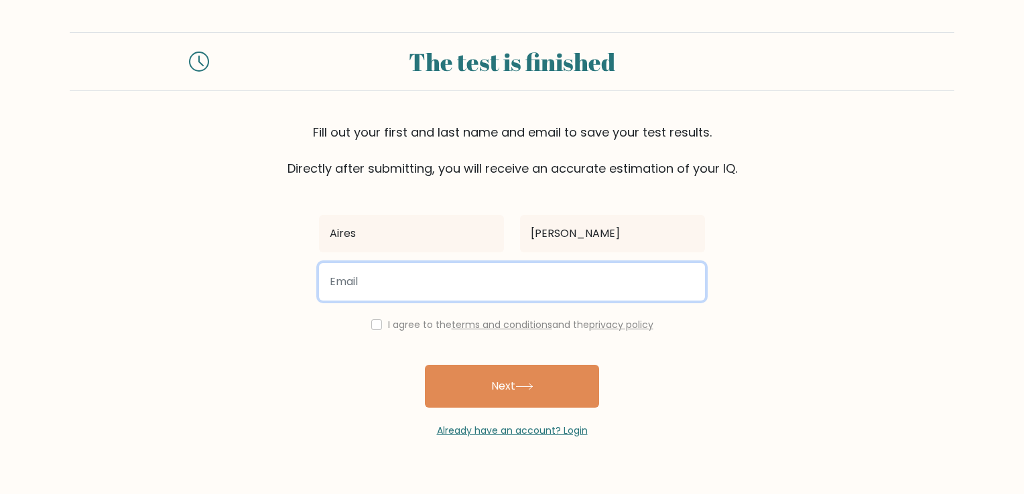
click at [459, 285] on input "email" at bounding box center [512, 282] width 386 height 38
type input "[EMAIL_ADDRESS][DOMAIN_NAME]"
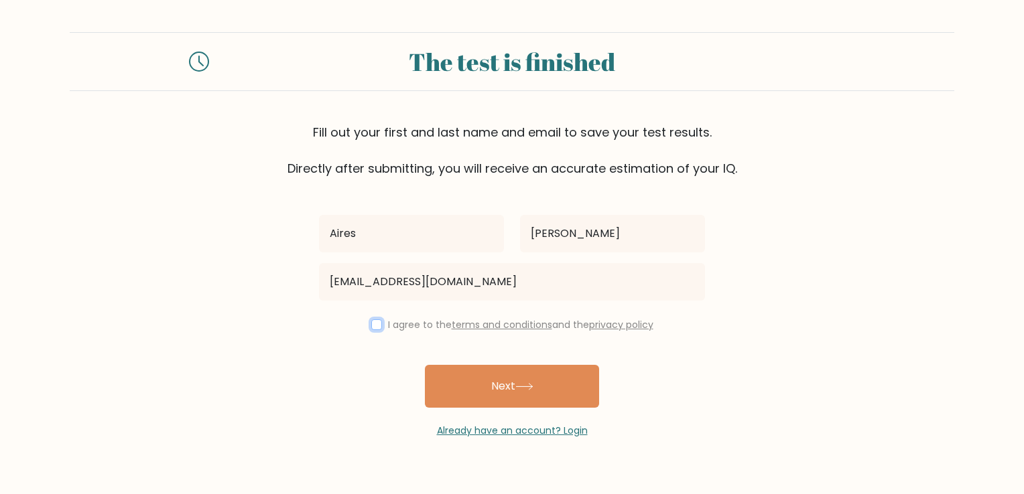
click at [371, 323] on input "checkbox" at bounding box center [376, 325] width 11 height 11
checkbox input "true"
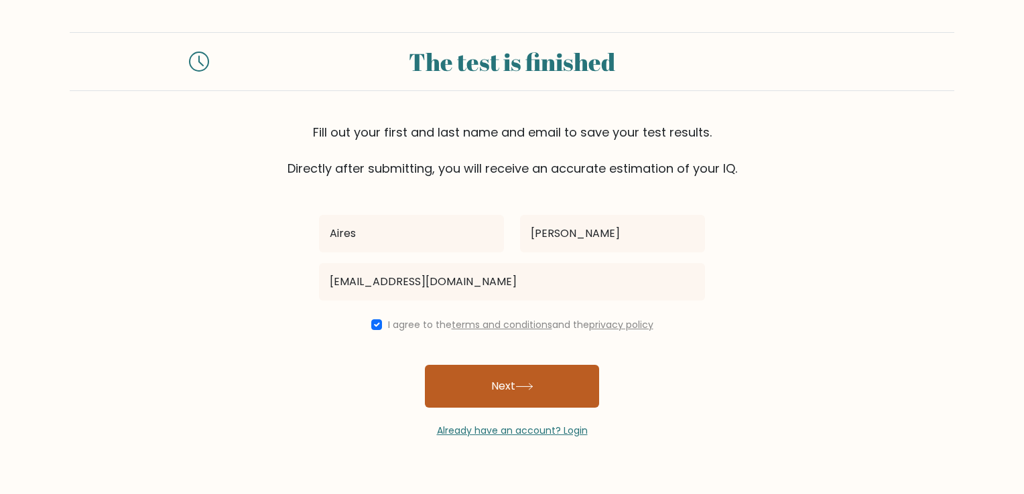
click at [510, 397] on button "Next" at bounding box center [512, 386] width 174 height 43
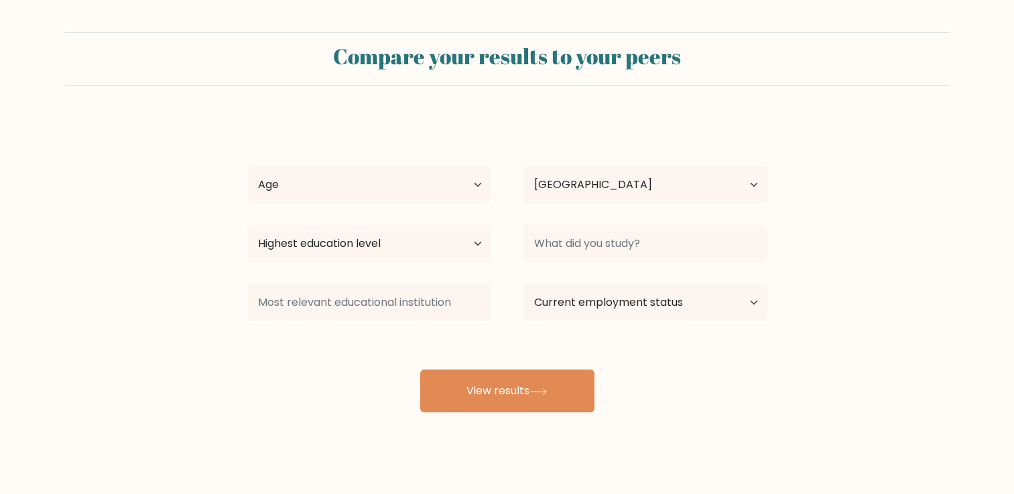
select select "PH"
click at [313, 200] on select "Age Under 18 years old 18-24 years old 25-34 years old 35-44 years old 45-54 ye…" at bounding box center [369, 185] width 244 height 38
select select "35_44"
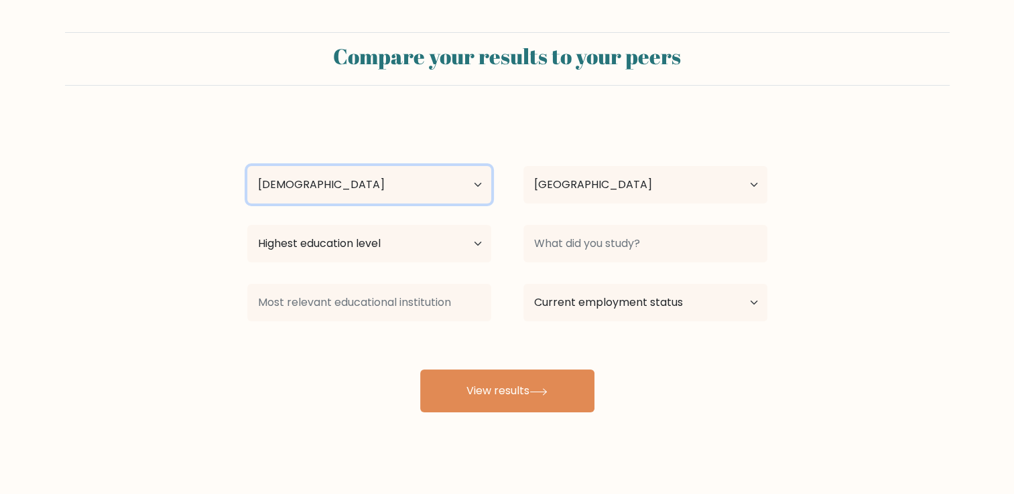
click at [247, 166] on select "Age Under 18 years old 18-24 years old 25-34 years old 35-44 years old 45-54 ye…" at bounding box center [369, 185] width 244 height 38
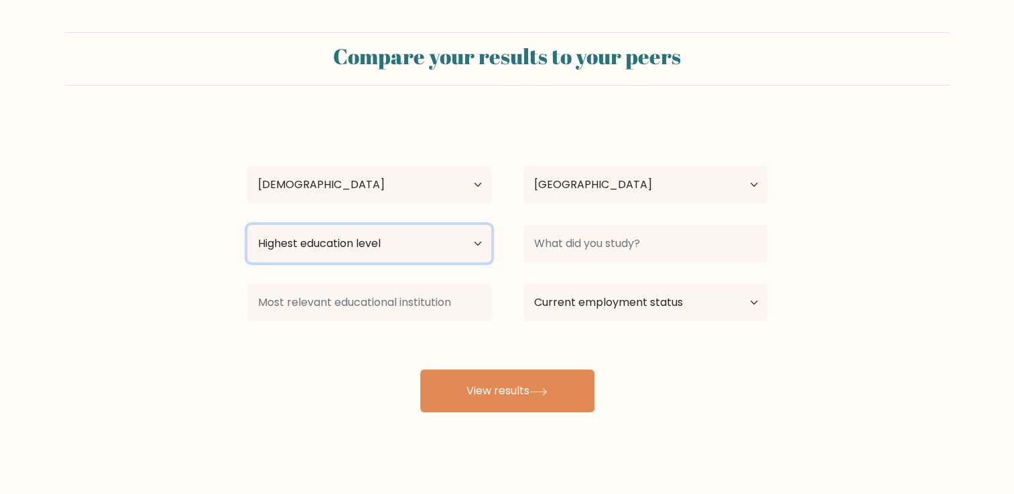
click at [348, 249] on select "Highest education level No schooling Primary Lower Secondary Upper Secondary Oc…" at bounding box center [369, 244] width 244 height 38
click at [247, 225] on select "Highest education level No schooling Primary Lower Secondary Upper Secondary Oc…" at bounding box center [369, 244] width 244 height 38
click at [336, 237] on select "Highest education level No schooling Primary Lower Secondary Upper Secondary Oc…" at bounding box center [369, 244] width 244 height 38
click at [247, 225] on select "Highest education level No schooling Primary Lower Secondary Upper Secondary Oc…" at bounding box center [369, 244] width 244 height 38
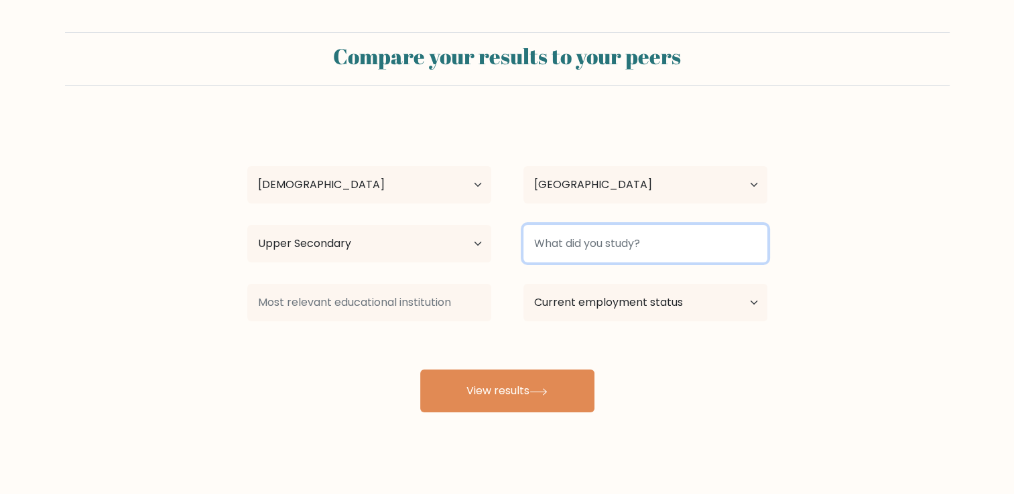
click at [565, 252] on input at bounding box center [645, 244] width 244 height 38
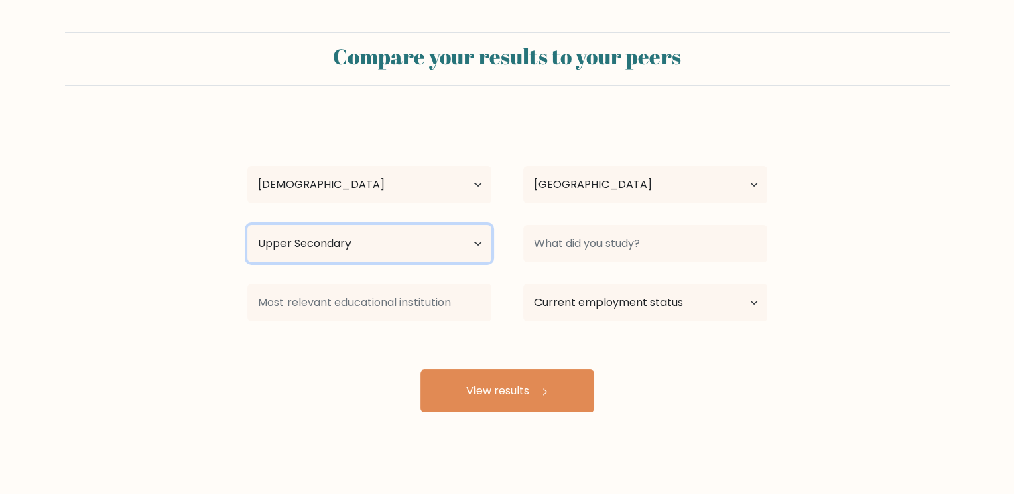
click at [399, 249] on select "Highest education level No schooling Primary Lower Secondary Upper Secondary Oc…" at bounding box center [369, 244] width 244 height 38
click at [247, 225] on select "Highest education level No schooling Primary Lower Secondary Upper Secondary Oc…" at bounding box center [369, 244] width 244 height 38
click at [319, 251] on select "Highest education level No schooling Primary Lower Secondary Upper Secondary Oc…" at bounding box center [369, 244] width 244 height 38
click at [247, 225] on select "Highest education level No schooling Primary Lower Secondary Upper Secondary Oc…" at bounding box center [369, 244] width 244 height 38
click at [338, 240] on select "Highest education level No schooling Primary Lower Secondary Upper Secondary Oc…" at bounding box center [369, 244] width 244 height 38
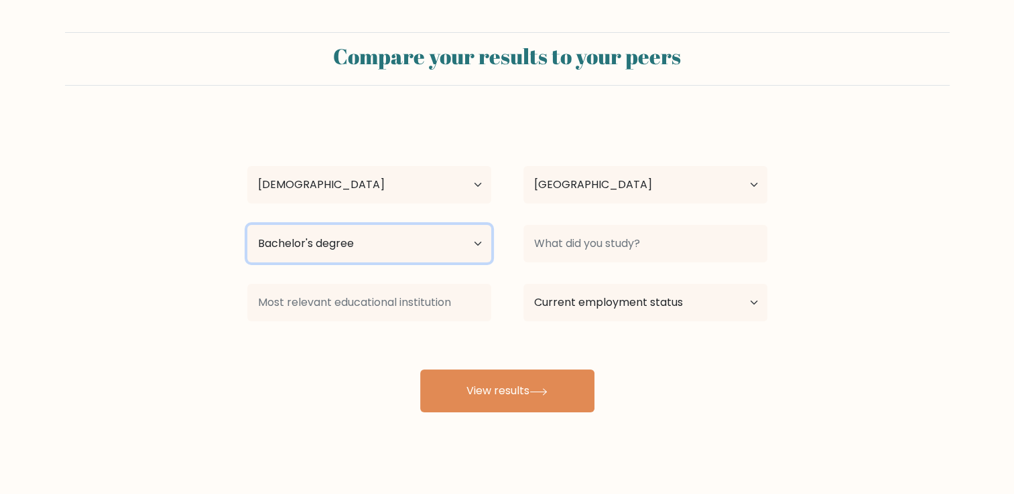
select select "upper_secondary"
click at [247, 225] on select "Highest education level No schooling Primary Lower Secondary Upper Secondary Oc…" at bounding box center [369, 244] width 244 height 38
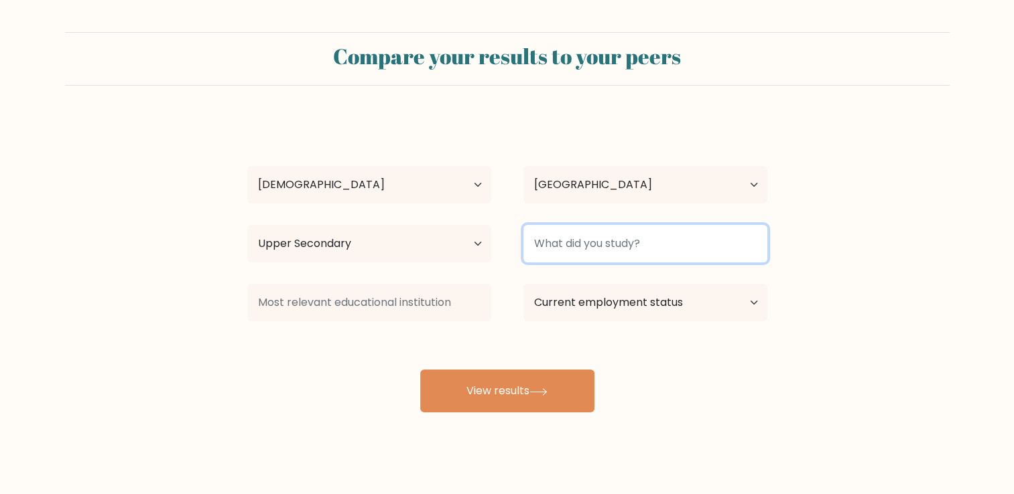
click at [604, 250] on input at bounding box center [645, 244] width 244 height 38
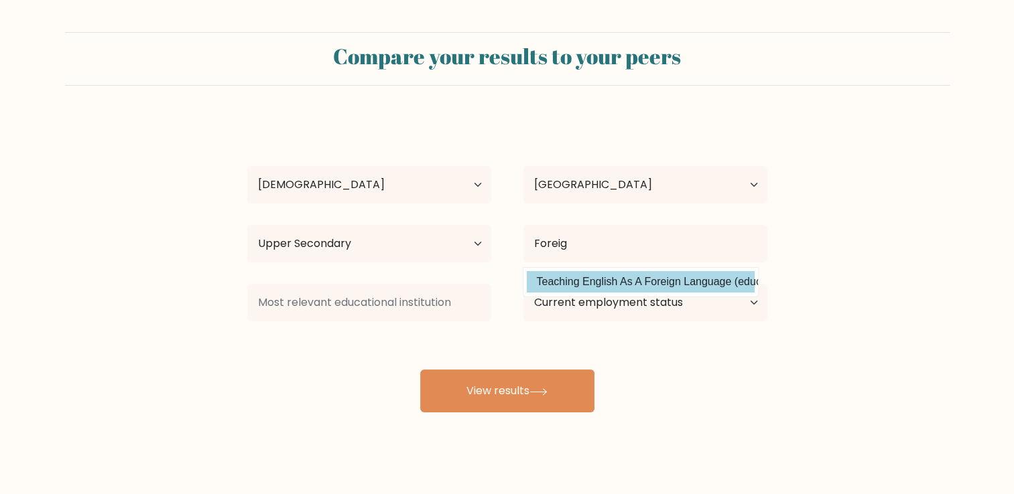
click at [583, 284] on option "Teaching English As A Foreign Language (education and teaching)" at bounding box center [641, 281] width 228 height 21
type input "Teaching English As A Foreign Language"
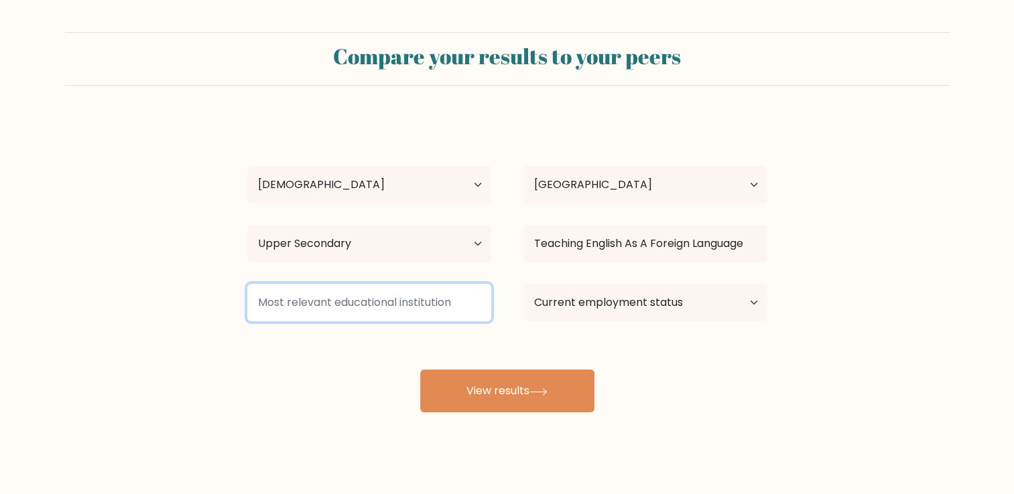
click at [322, 301] on input at bounding box center [369, 303] width 244 height 38
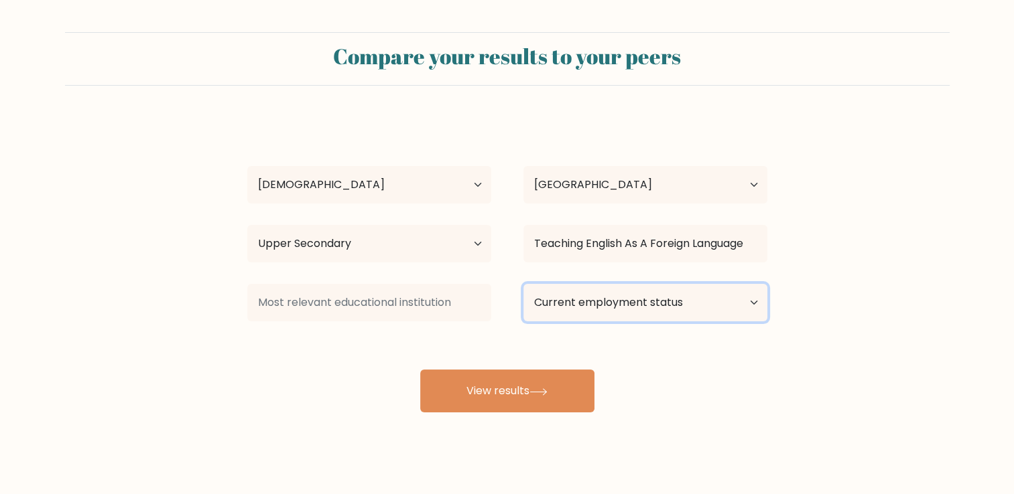
click at [632, 304] on select "Current employment status Employed Student Retired Other / prefer not to answer" at bounding box center [645, 303] width 244 height 38
select select "other"
click at [523, 284] on select "Current employment status Employed Student Retired Other / prefer not to answer" at bounding box center [645, 303] width 244 height 38
click at [695, 304] on select "Current employment status Employed Student Retired Other / prefer not to answer" at bounding box center [645, 303] width 244 height 38
click at [523, 284] on select "Current employment status Employed Student Retired Other / prefer not to answer" at bounding box center [645, 303] width 244 height 38
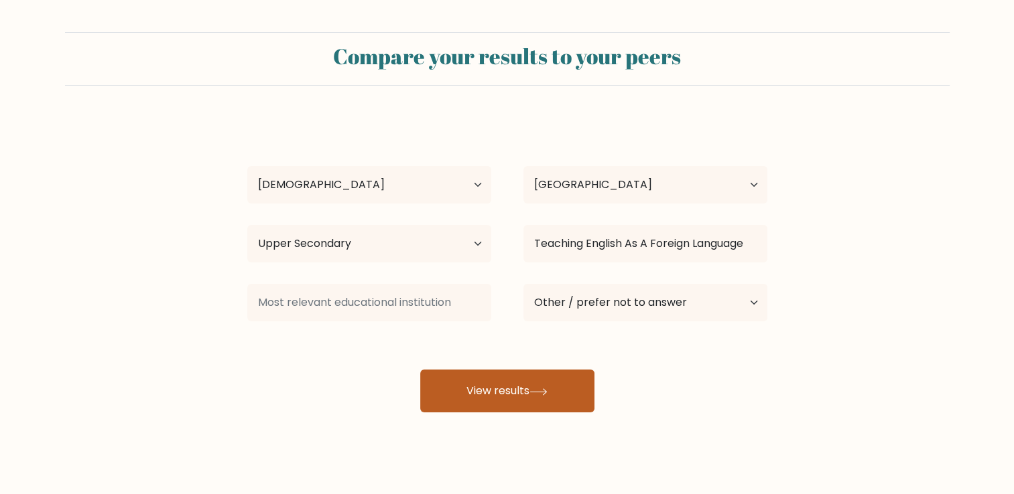
click at [523, 396] on button "View results" at bounding box center [507, 391] width 174 height 43
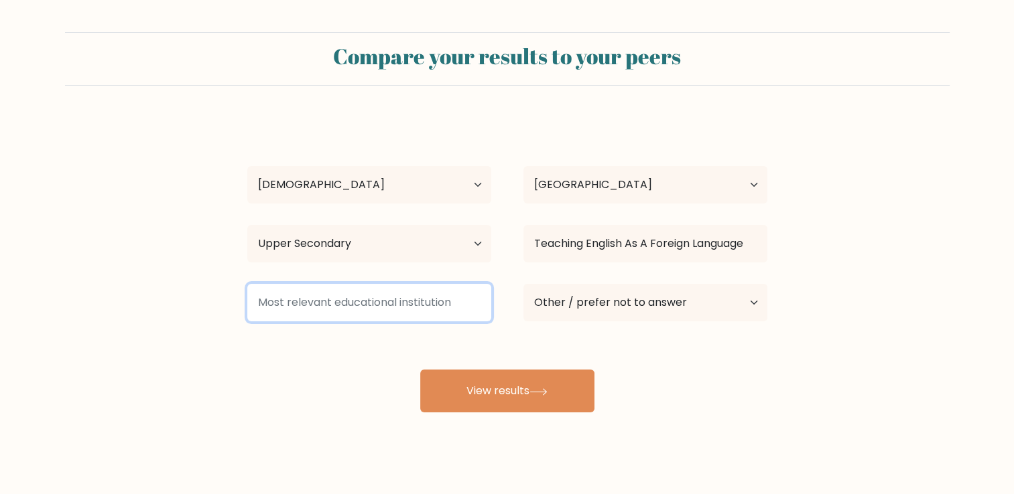
click at [389, 305] on input at bounding box center [369, 303] width 244 height 38
type input "e"
drag, startPoint x: 464, startPoint y: 308, endPoint x: 366, endPoint y: 305, distance: 97.2
click at [366, 305] on input at bounding box center [369, 303] width 244 height 38
click at [331, 307] on input at bounding box center [369, 303] width 244 height 38
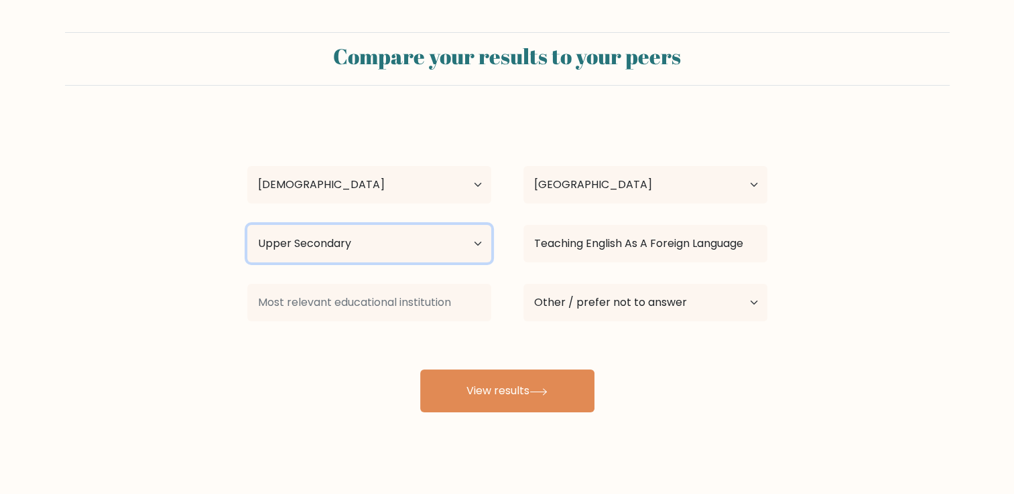
click at [389, 253] on select "Highest education level No schooling Primary Lower Secondary Upper Secondary Oc…" at bounding box center [369, 244] width 244 height 38
select select "bachelors_degree"
click at [247, 225] on select "Highest education level No schooling Primary Lower Secondary Upper Secondary Oc…" at bounding box center [369, 244] width 244 height 38
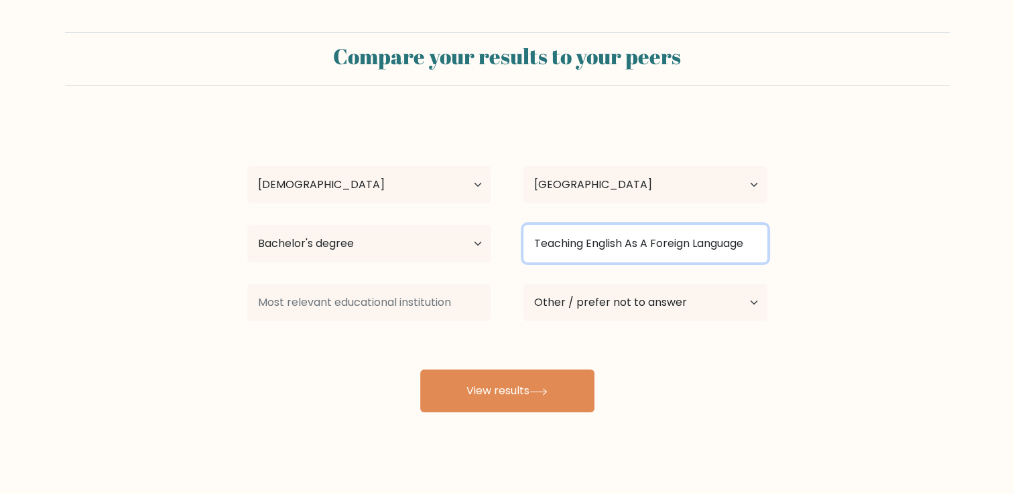
click at [662, 237] on input "Teaching English As A Foreign Language" at bounding box center [645, 244] width 244 height 38
drag, startPoint x: 528, startPoint y: 241, endPoint x: 857, endPoint y: 259, distance: 329.4
click at [857, 261] on form "Compare your results to your peers Aires Dela Cruz Age Under 18 years old 18-24…" at bounding box center [507, 222] width 1014 height 381
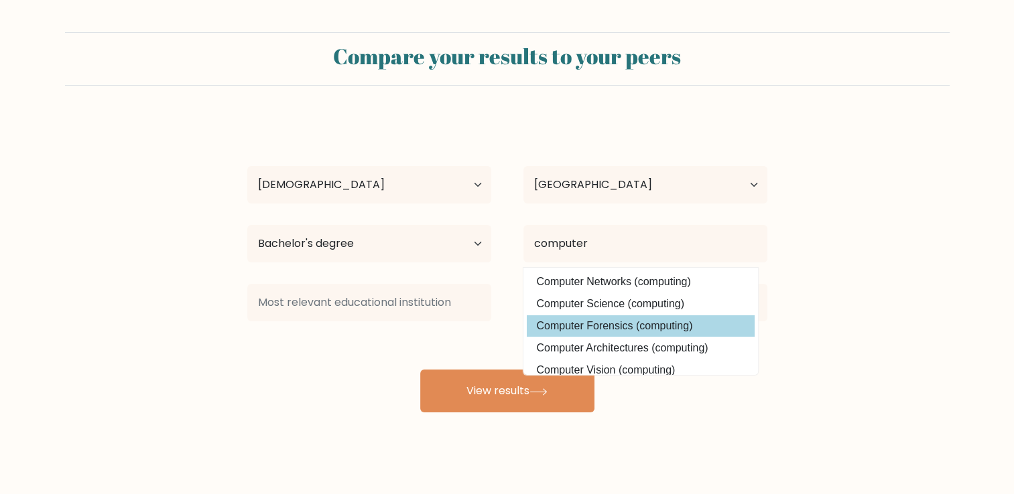
click at [659, 315] on div "Aires Dela Cruz Age Under 18 years old 18-24 years old 25-34 years old 35-44 ye…" at bounding box center [507, 265] width 536 height 295
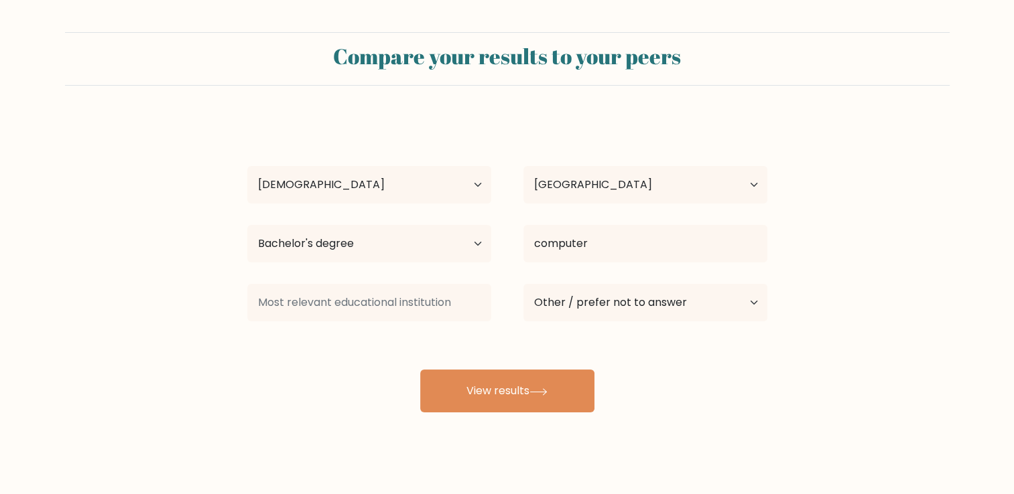
click at [580, 224] on div "computer Computer Networks (computing) Computer Science (computing) Computer Fo…" at bounding box center [645, 244] width 276 height 48
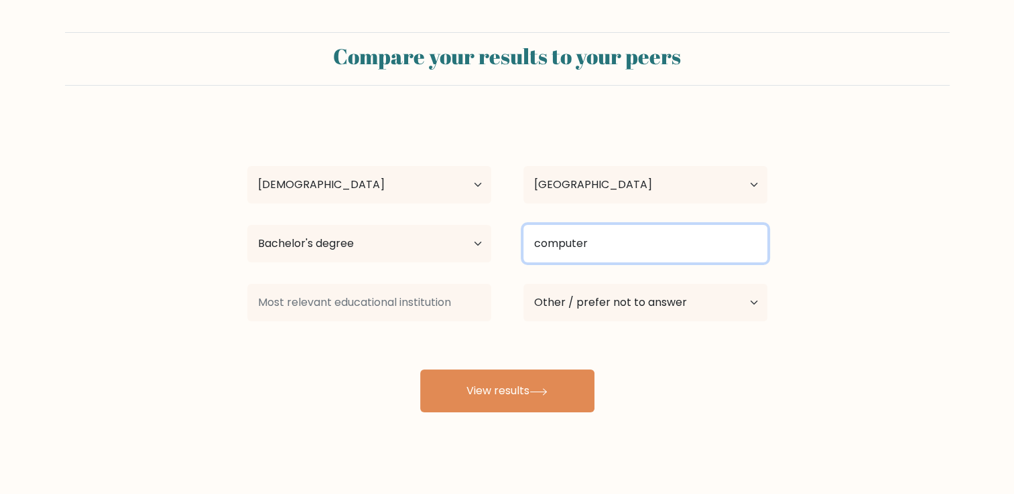
click at [588, 241] on input "computer" at bounding box center [645, 244] width 244 height 38
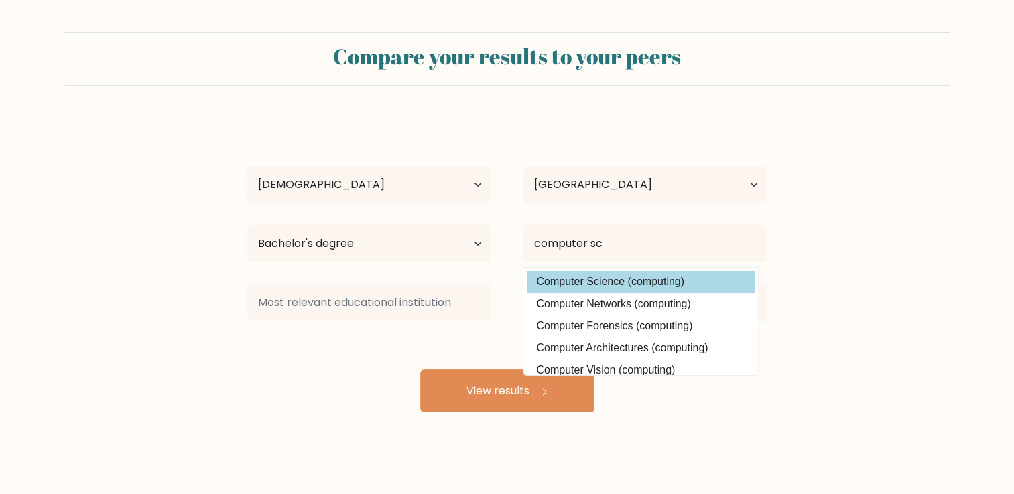
click at [630, 279] on option "Computer Science (computing)" at bounding box center [641, 281] width 228 height 21
type input "Computer Science"
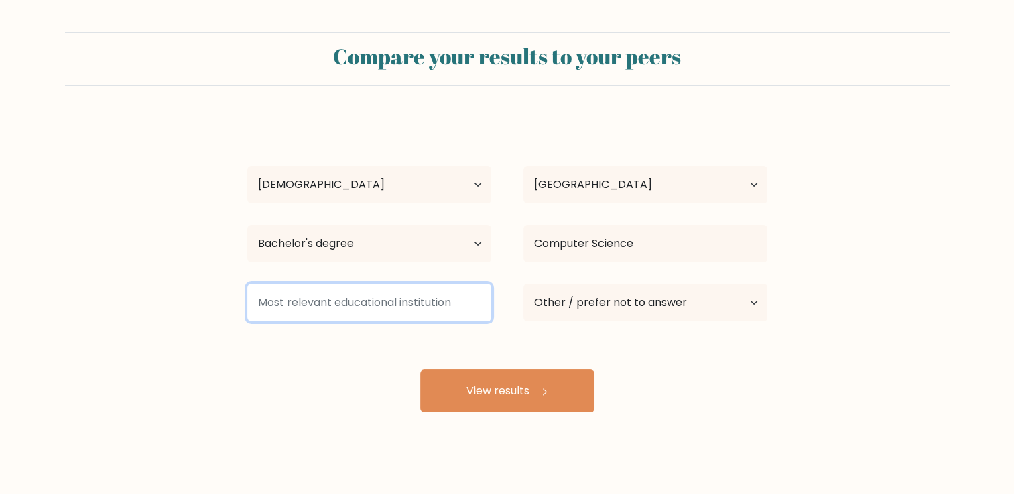
click at [288, 301] on input at bounding box center [369, 303] width 244 height 38
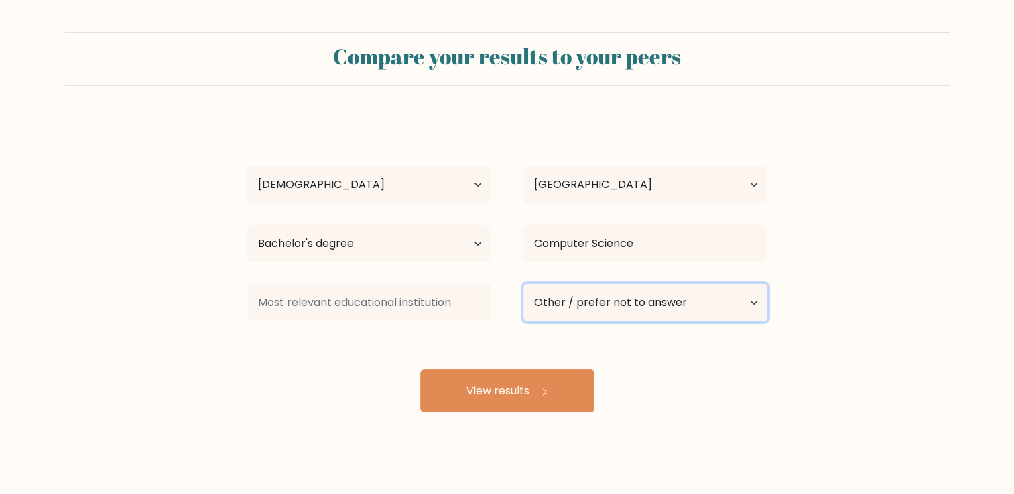
click at [596, 299] on select "Current employment status Employed Student Retired Other / prefer not to answer" at bounding box center [645, 303] width 244 height 38
click at [592, 296] on select "Current employment status Employed Student Retired Other / prefer not to answer" at bounding box center [645, 303] width 244 height 38
click at [588, 299] on select "Current employment status Employed Student Retired Other / prefer not to answer" at bounding box center [645, 303] width 244 height 38
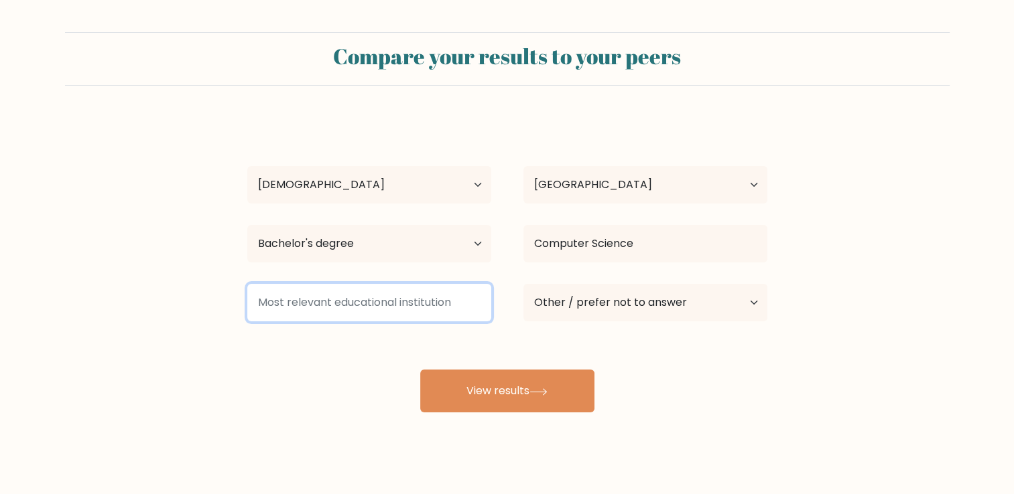
click at [339, 293] on input at bounding box center [369, 303] width 244 height 38
click at [385, 305] on input at bounding box center [369, 303] width 244 height 38
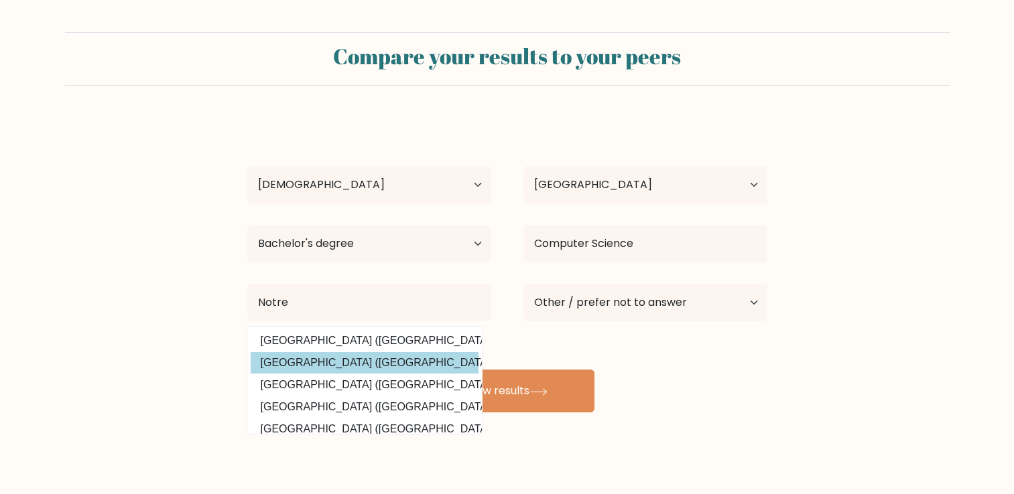
click at [412, 358] on option "Notre Dame University (Philippines)" at bounding box center [365, 362] width 228 height 21
type input "[GEOGRAPHIC_DATA]"
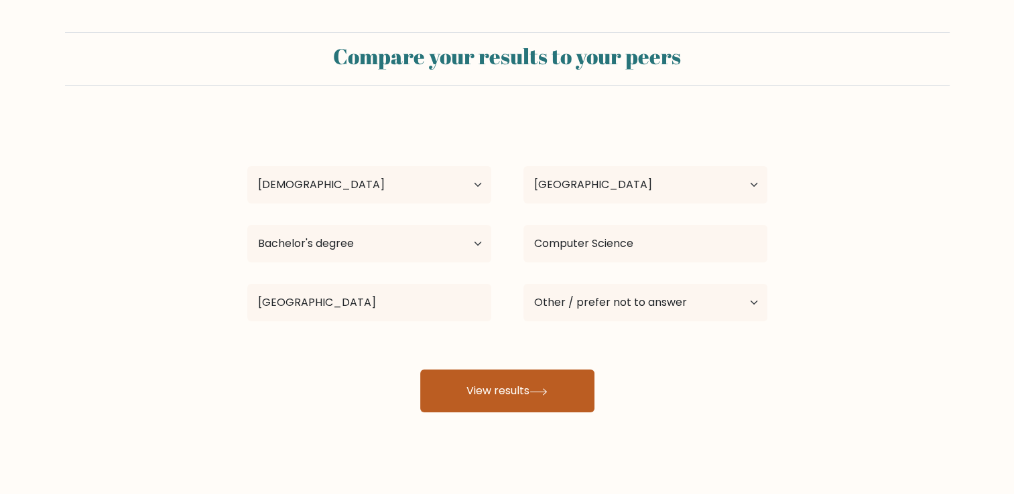
click at [458, 382] on button "View results" at bounding box center [507, 391] width 174 height 43
